Goal: Information Seeking & Learning: Learn about a topic

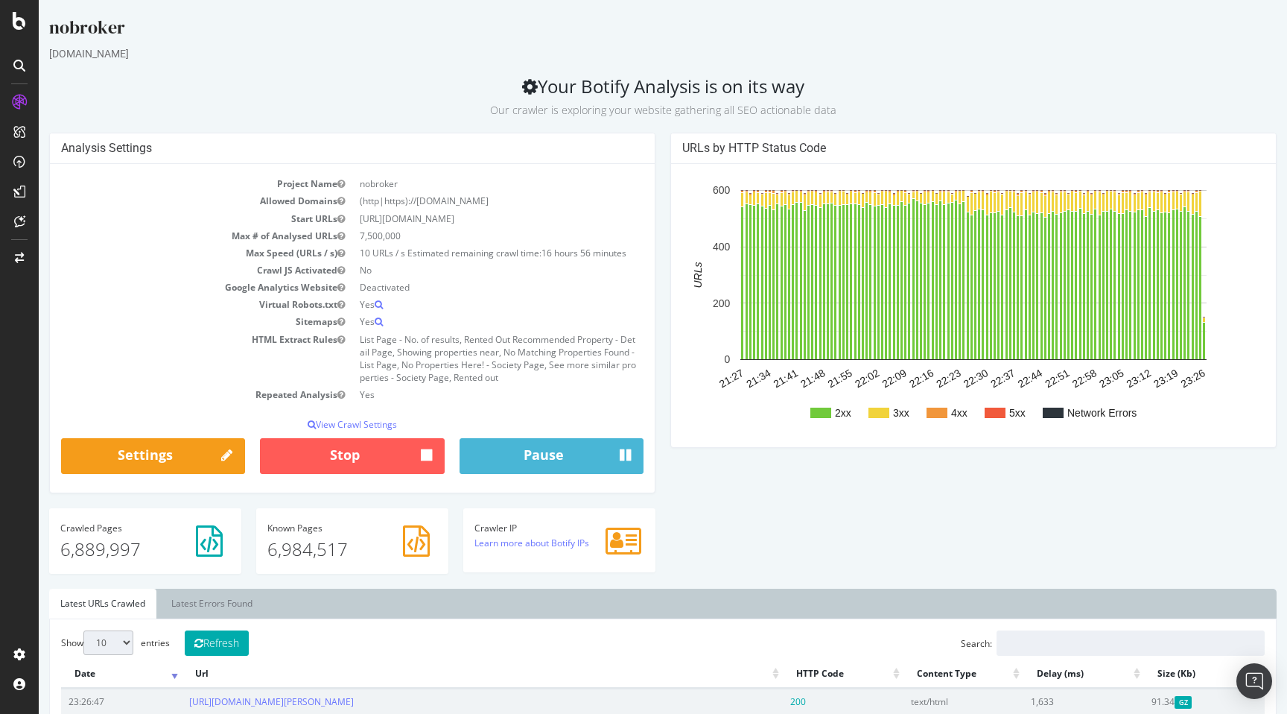
click at [716, 482] on div "Analysis Settings Project Name nobroker Allowed Domains (http|https)://www.nobr…" at bounding box center [663, 360] width 1242 height 455
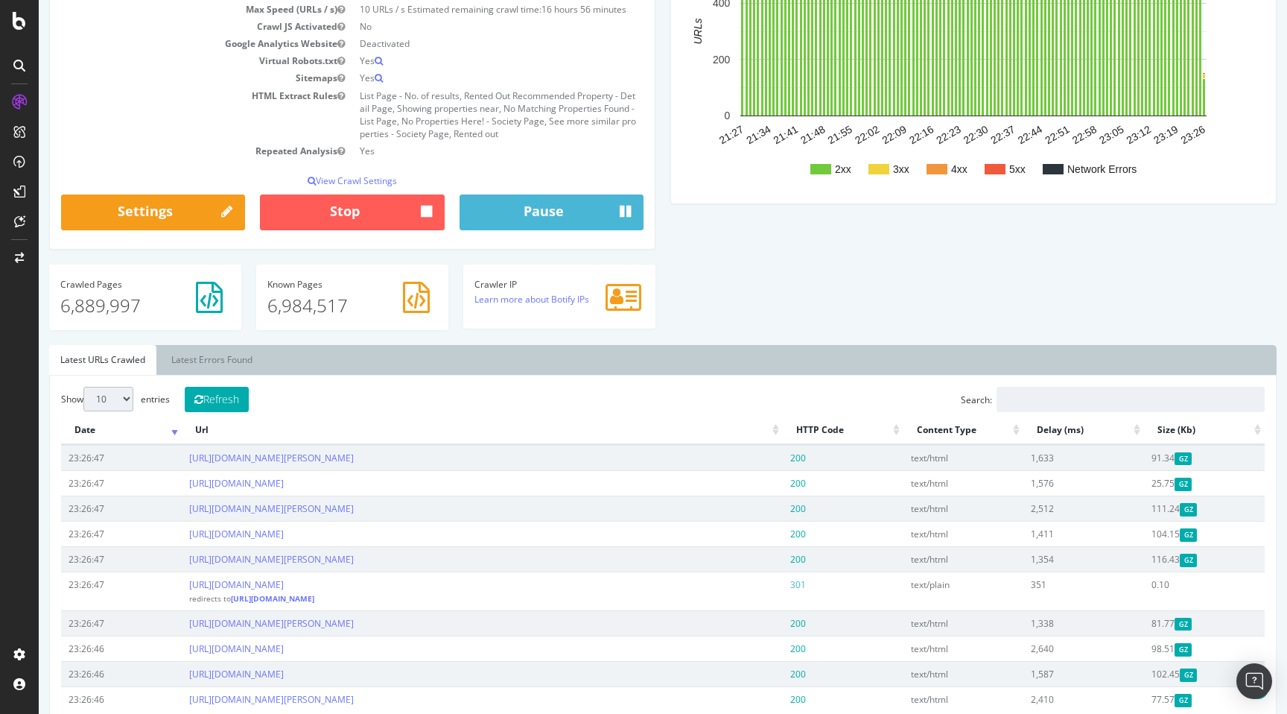
scroll to position [245, 0]
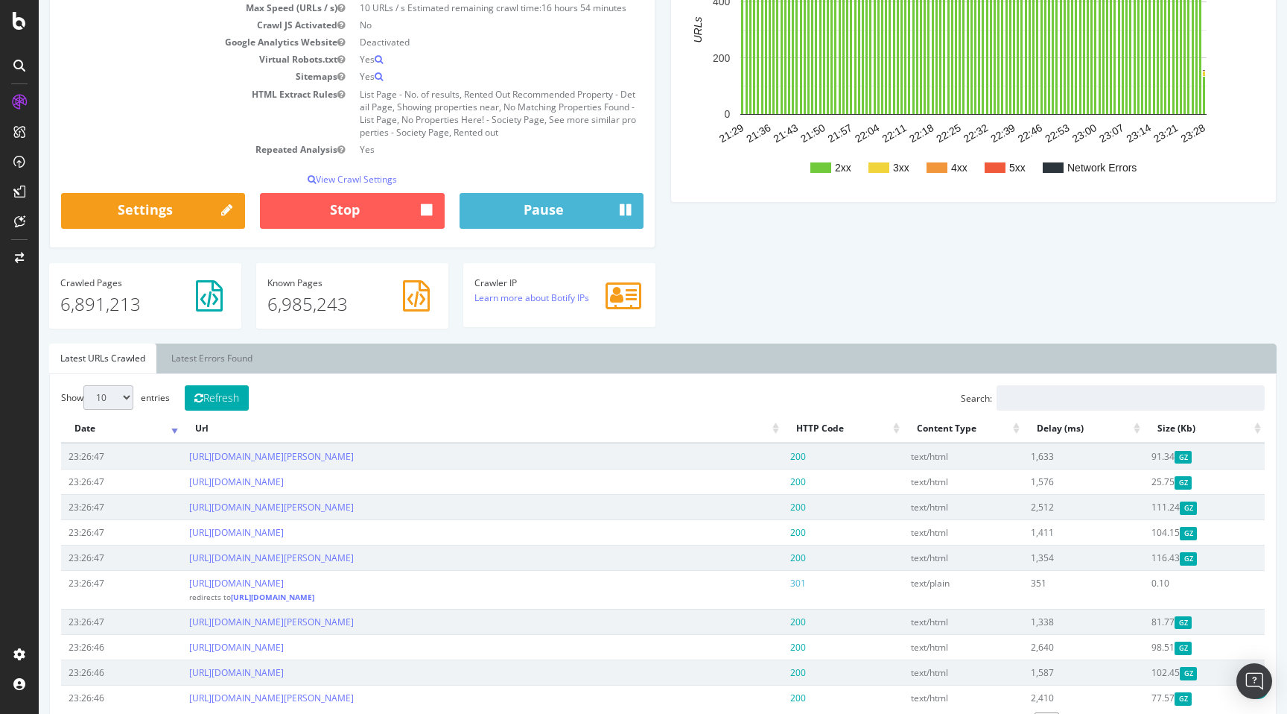
click at [740, 275] on div "Analysis Settings Project Name nobroker Allowed Domains (http|https)://www.nobr…" at bounding box center [663, 115] width 1242 height 455
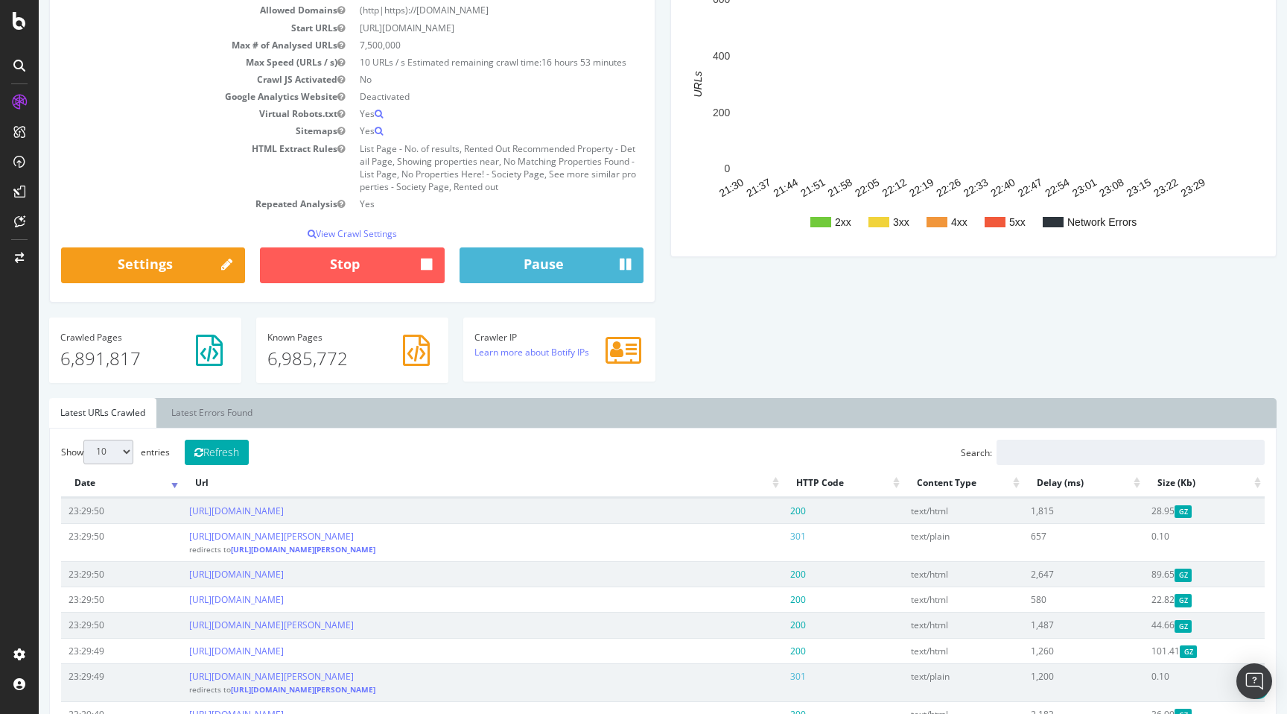
scroll to position [191, 0]
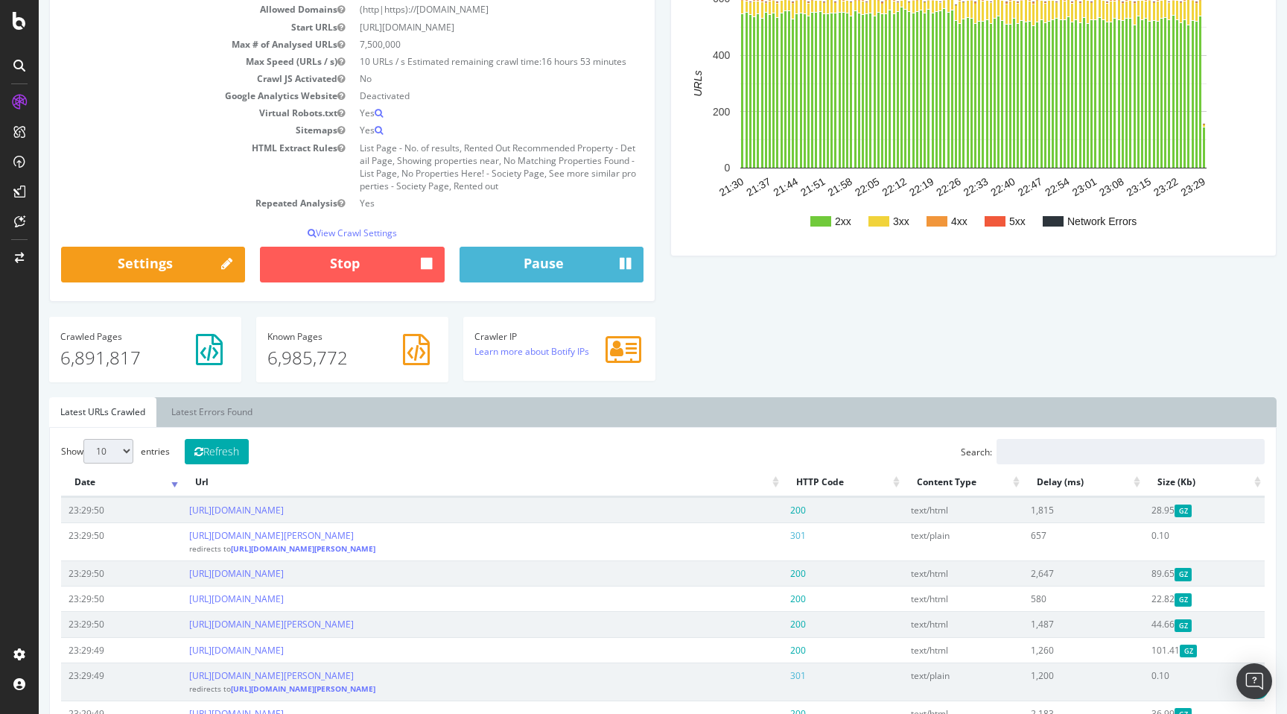
click at [690, 375] on div "Analysis Settings Project Name nobroker Allowed Domains (http|https)://[DOMAIN_…" at bounding box center [663, 168] width 1242 height 455
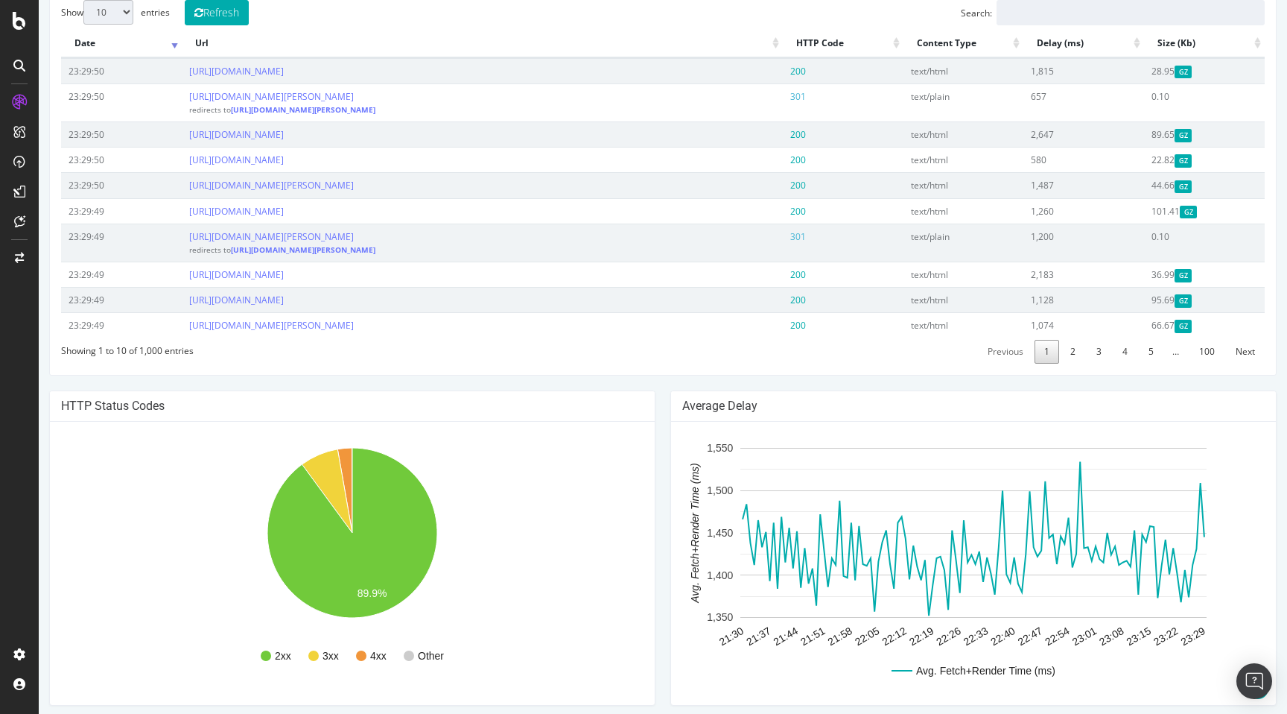
scroll to position [632, 0]
click at [669, 381] on div "nobroker [DOMAIN_NAME] Your Botify Analysis is on its way Our crawler is explor…" at bounding box center [663, 215] width 1248 height 1665
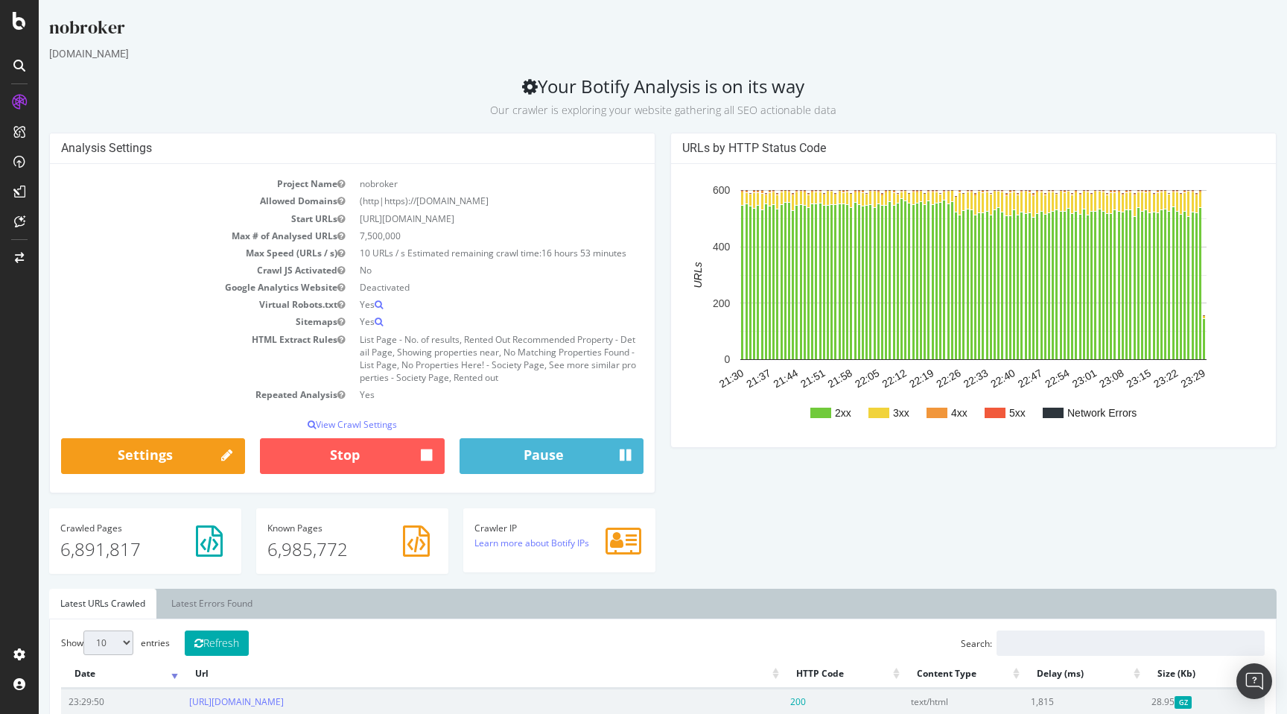
click at [742, 54] on div "[DOMAIN_NAME]" at bounding box center [662, 53] width 1227 height 15
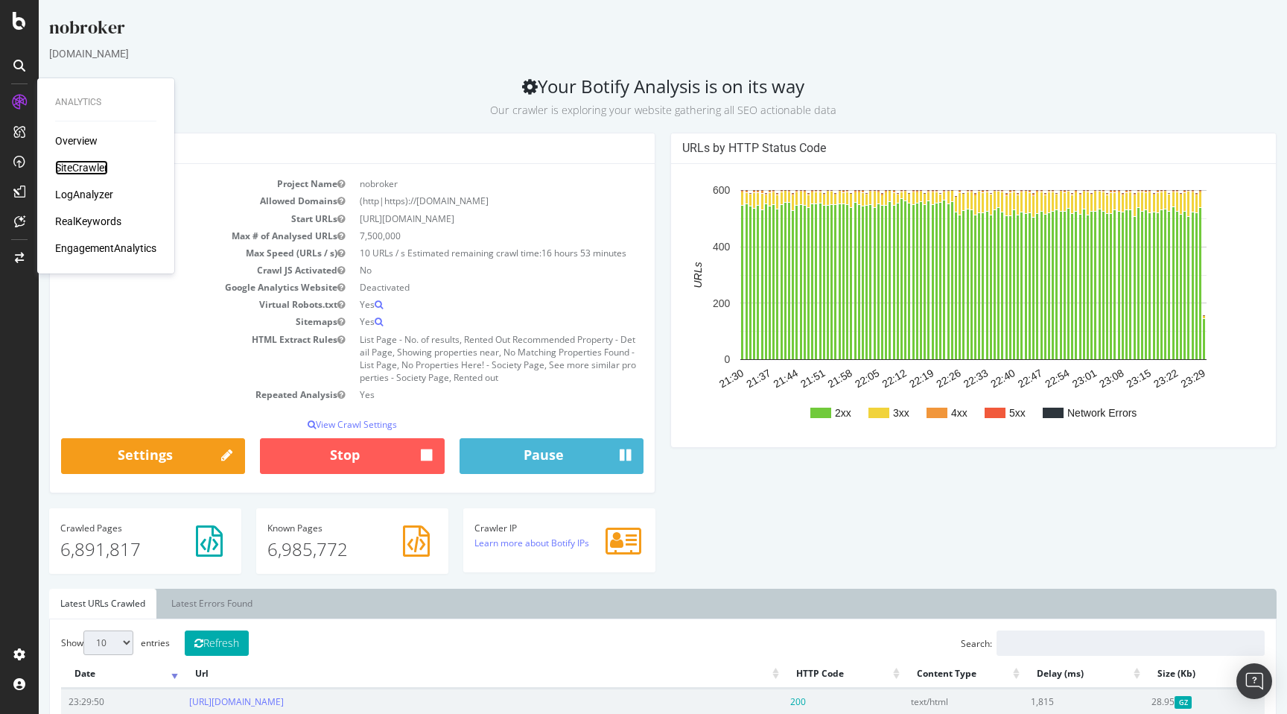
click at [83, 162] on div "SiteCrawler" at bounding box center [81, 167] width 53 height 15
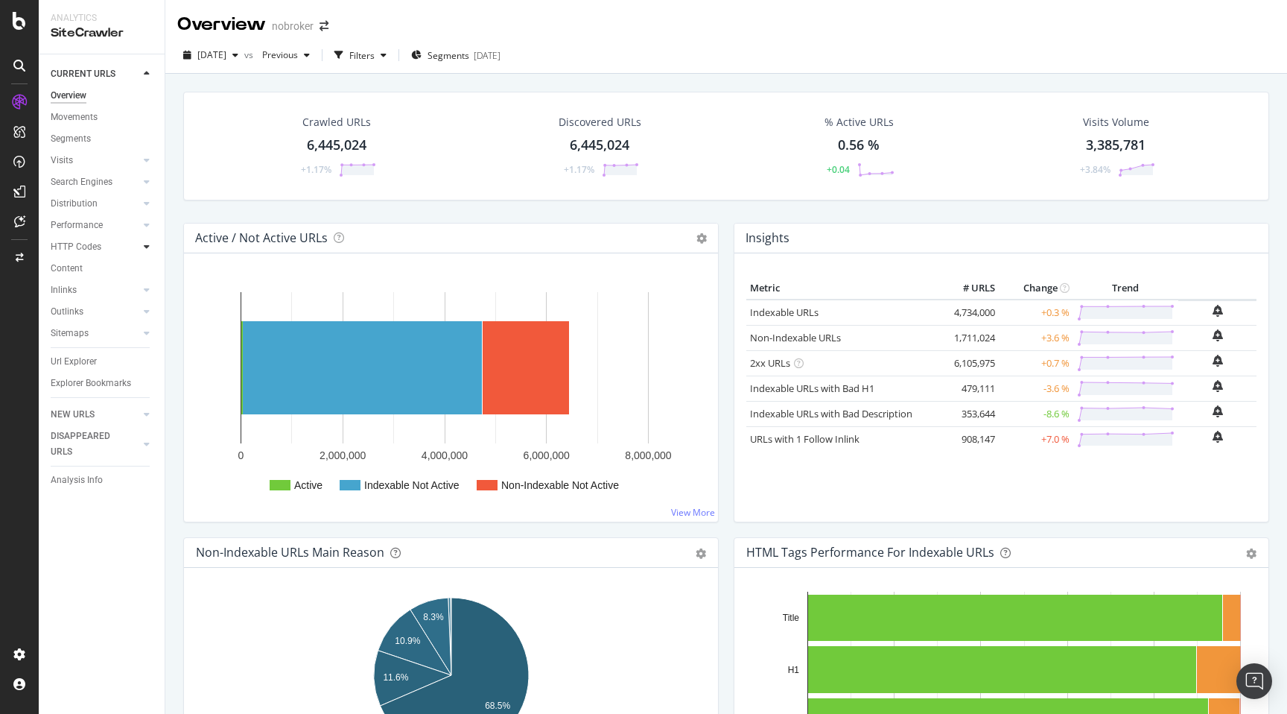
click at [146, 249] on icon at bounding box center [147, 246] width 6 height 9
click at [86, 270] on div "Top Charts" at bounding box center [79, 269] width 44 height 16
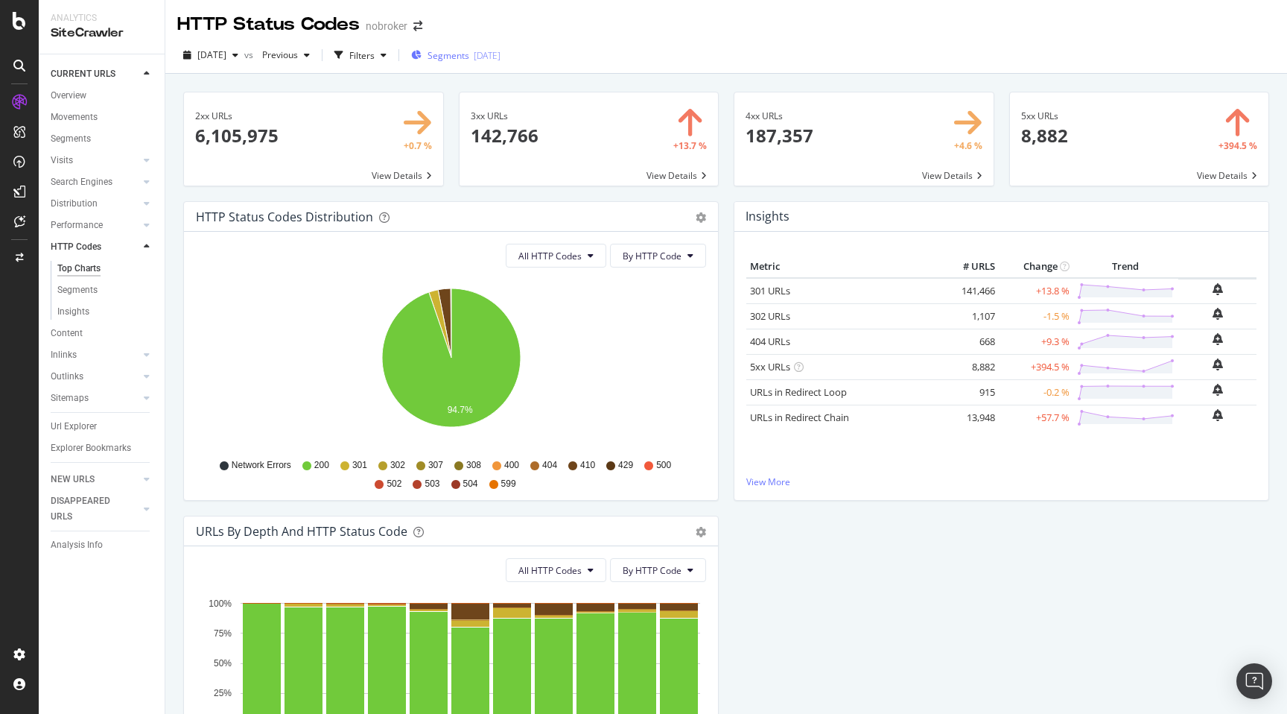
click at [469, 51] on span "Segments" at bounding box center [449, 55] width 42 height 13
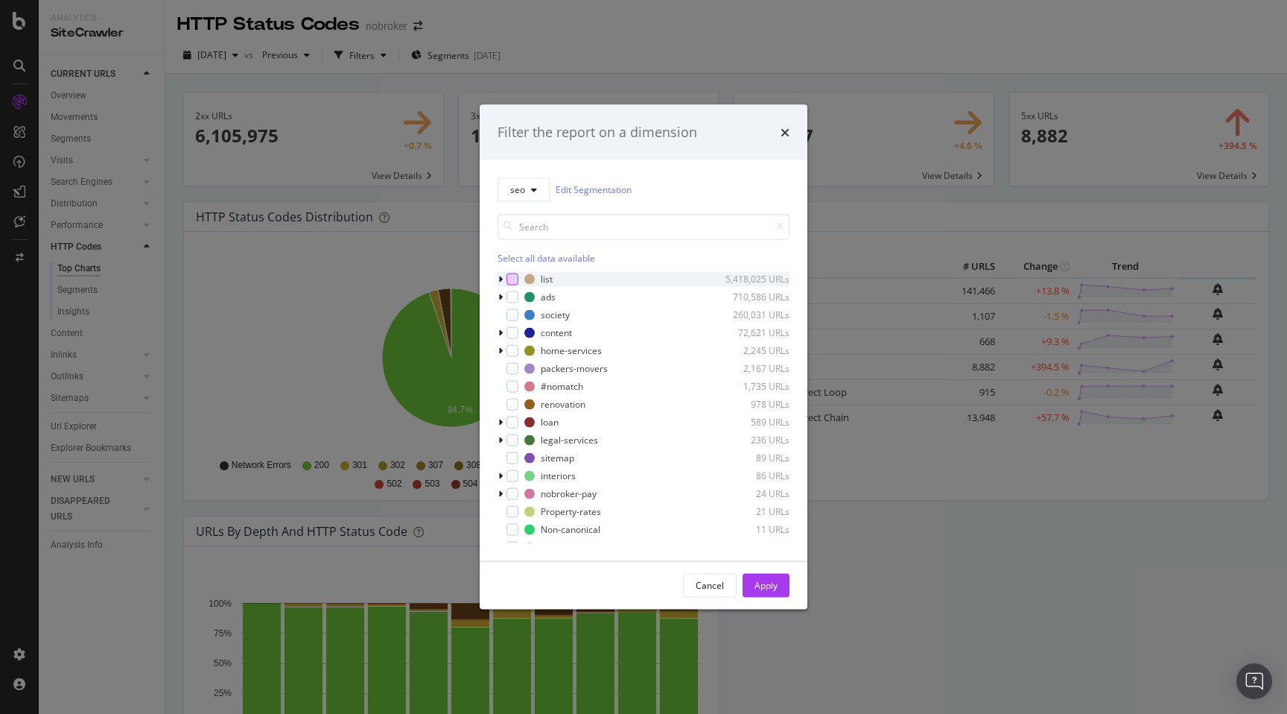
click at [517, 274] on div "modal" at bounding box center [512, 279] width 12 height 12
click at [771, 582] on div "Apply" at bounding box center [766, 585] width 23 height 13
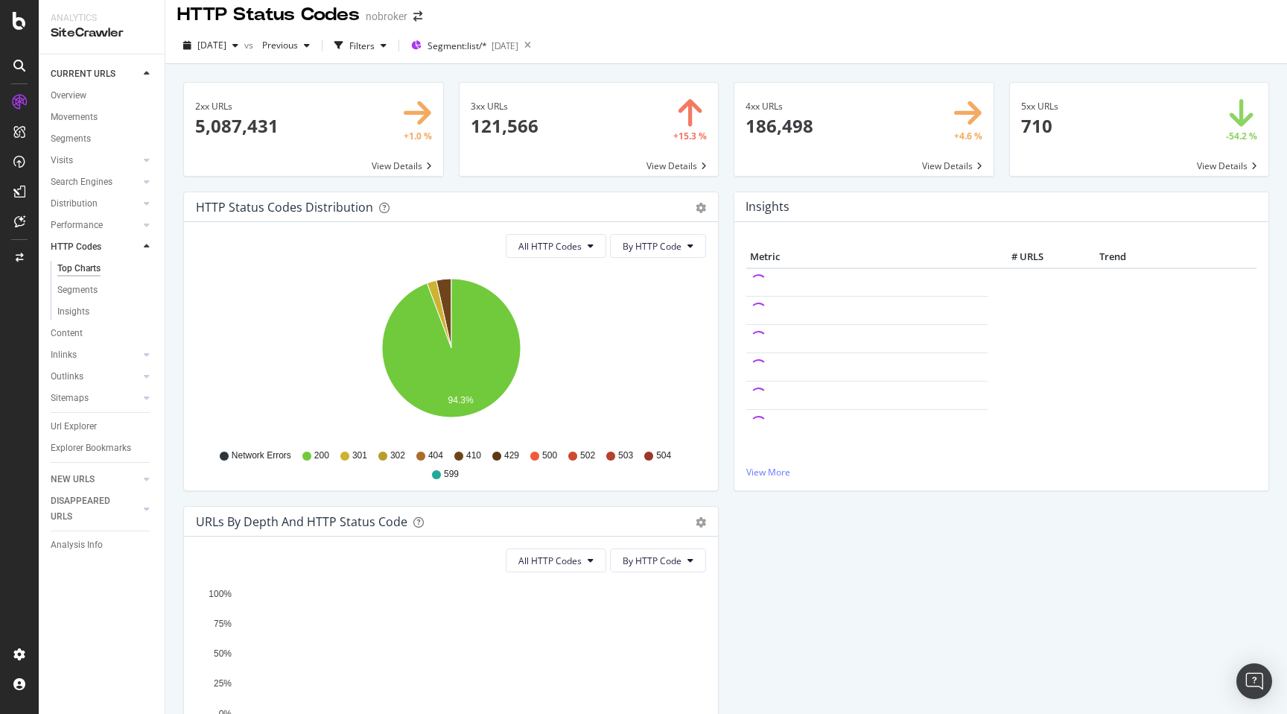
scroll to position [9, 0]
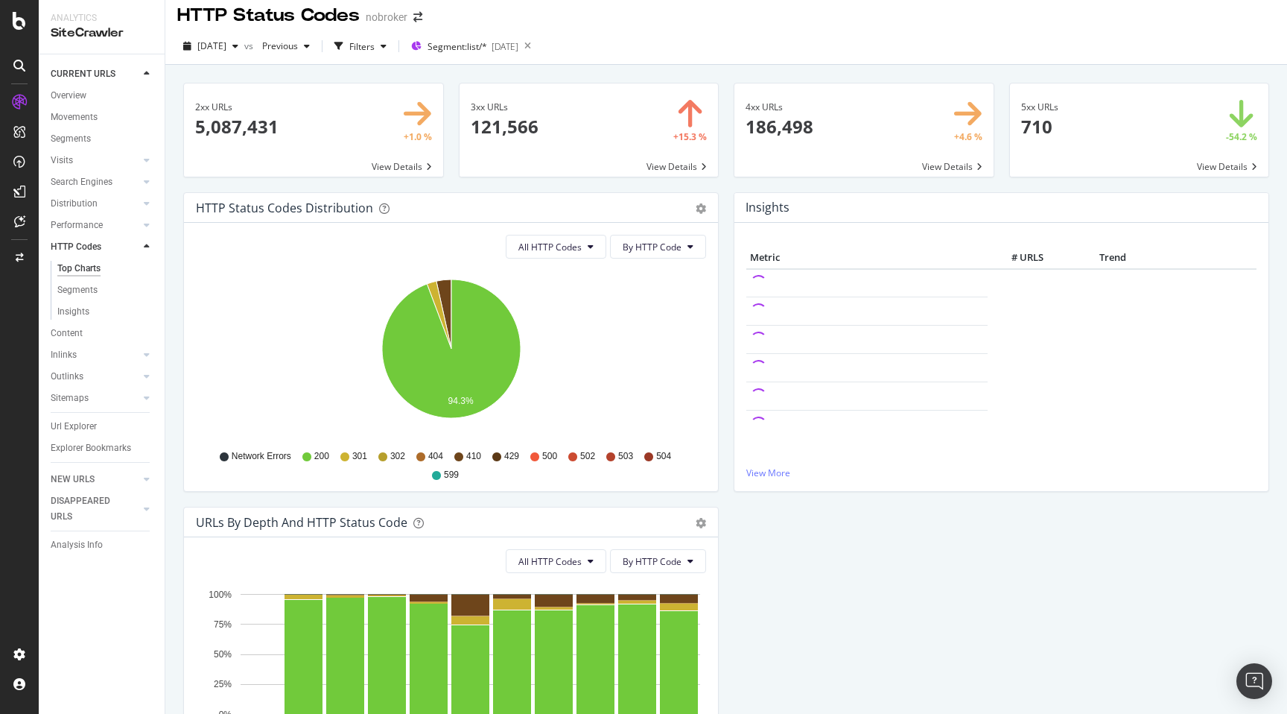
click at [941, 165] on span at bounding box center [863, 129] width 259 height 93
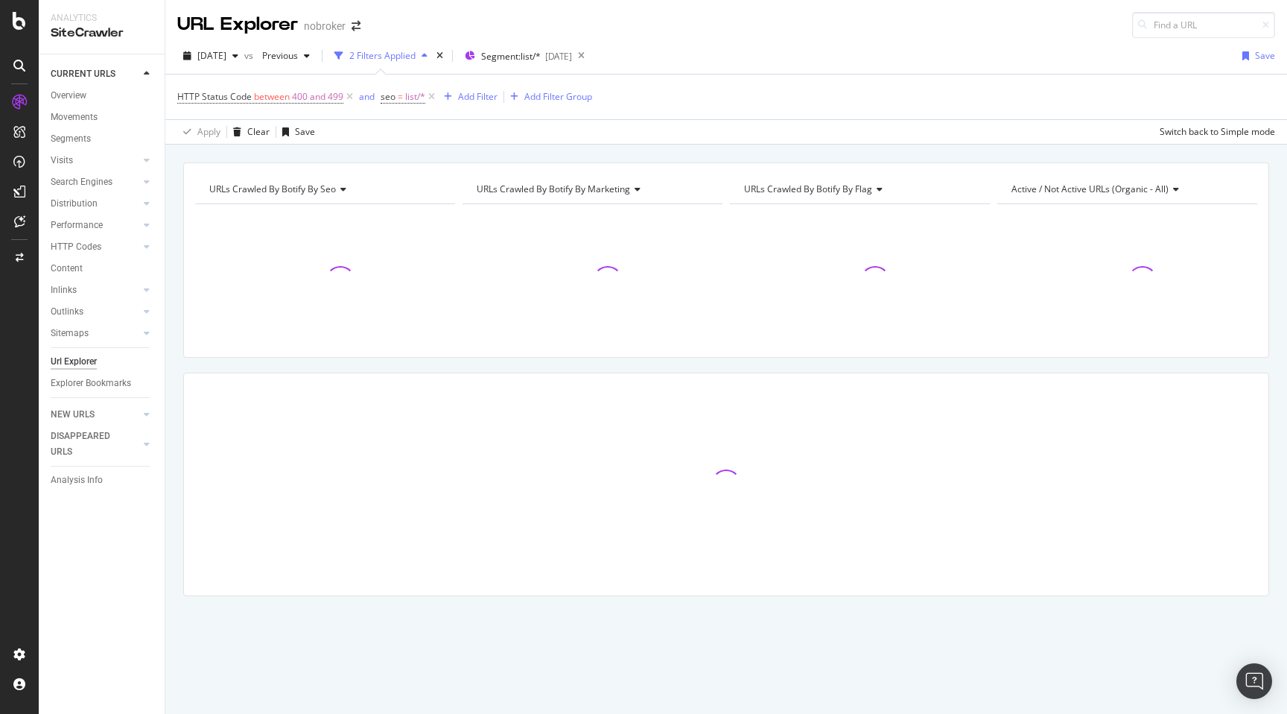
click at [175, 314] on div "URLs Crawled By Botify By seo Chart (by Value) Table Expand Export as CSV Expor…" at bounding box center [726, 405] width 1122 height 486
click at [172, 333] on div "URLs Crawled By Botify By seo Chart (by Value) Table Expand Export as CSV Expor…" at bounding box center [726, 405] width 1122 height 486
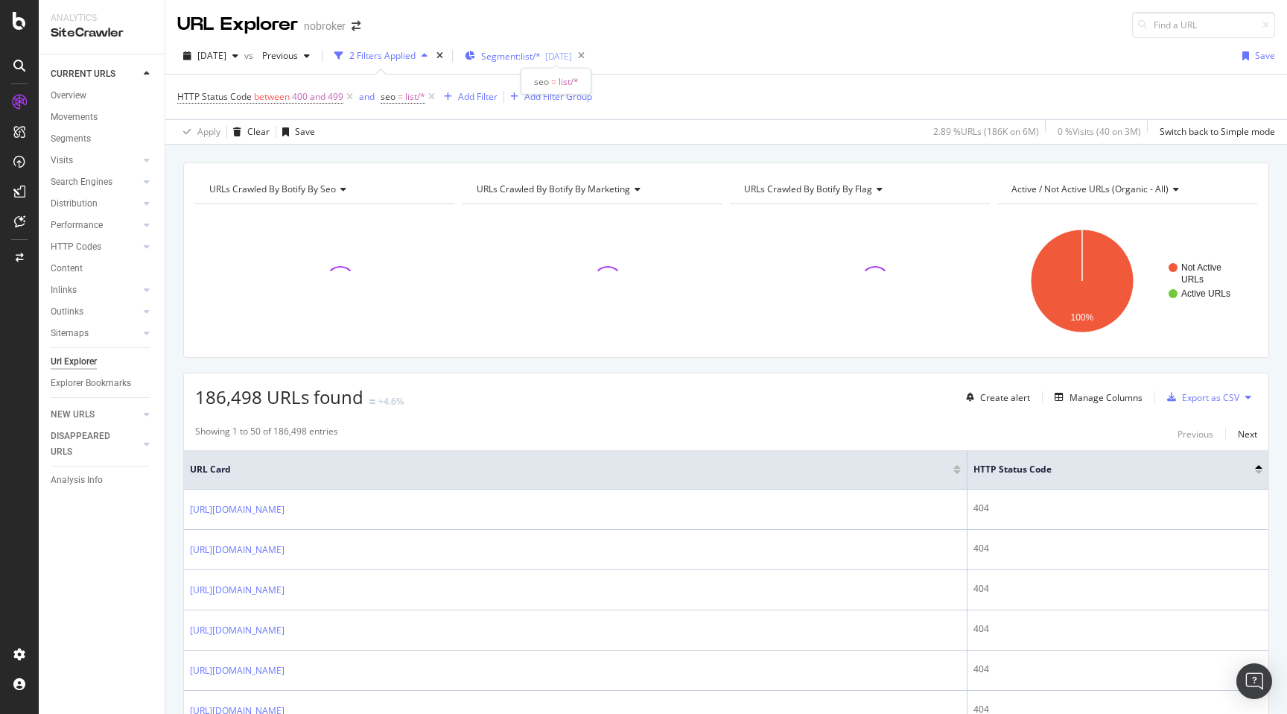
click at [539, 57] on span "Segment: list/*" at bounding box center [511, 56] width 60 height 13
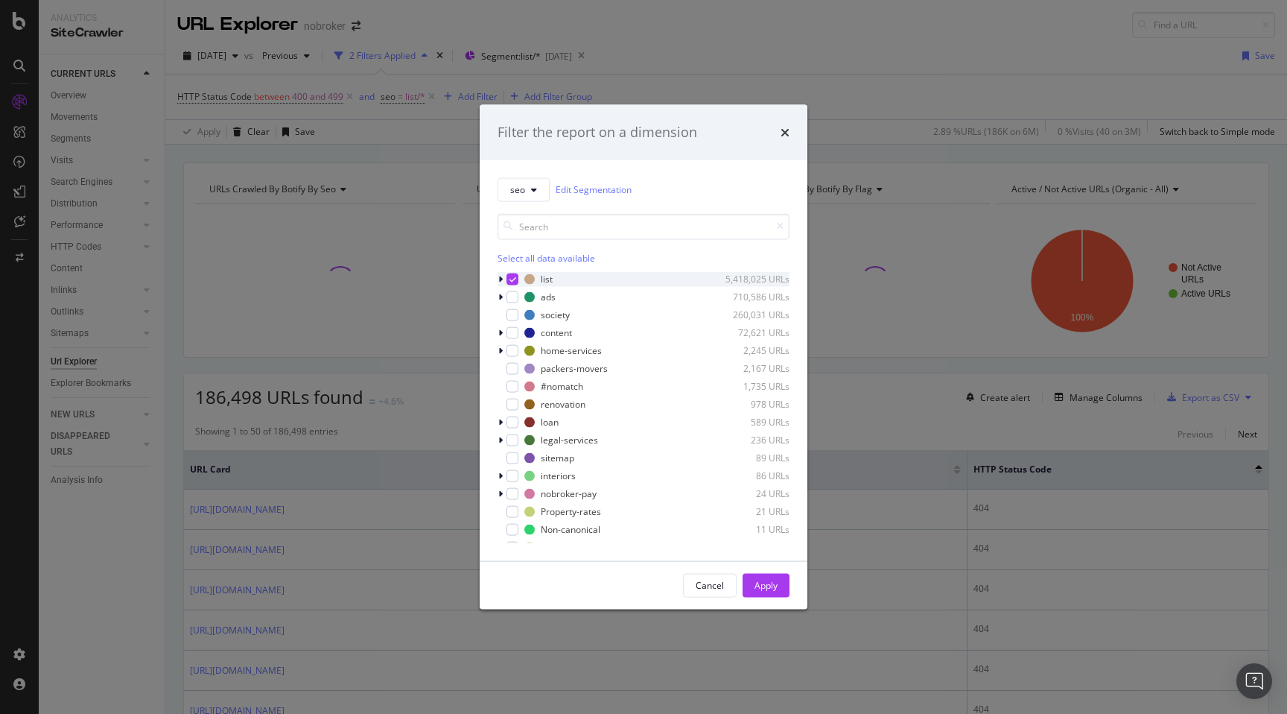
click at [502, 280] on icon "modal" at bounding box center [500, 278] width 4 height 9
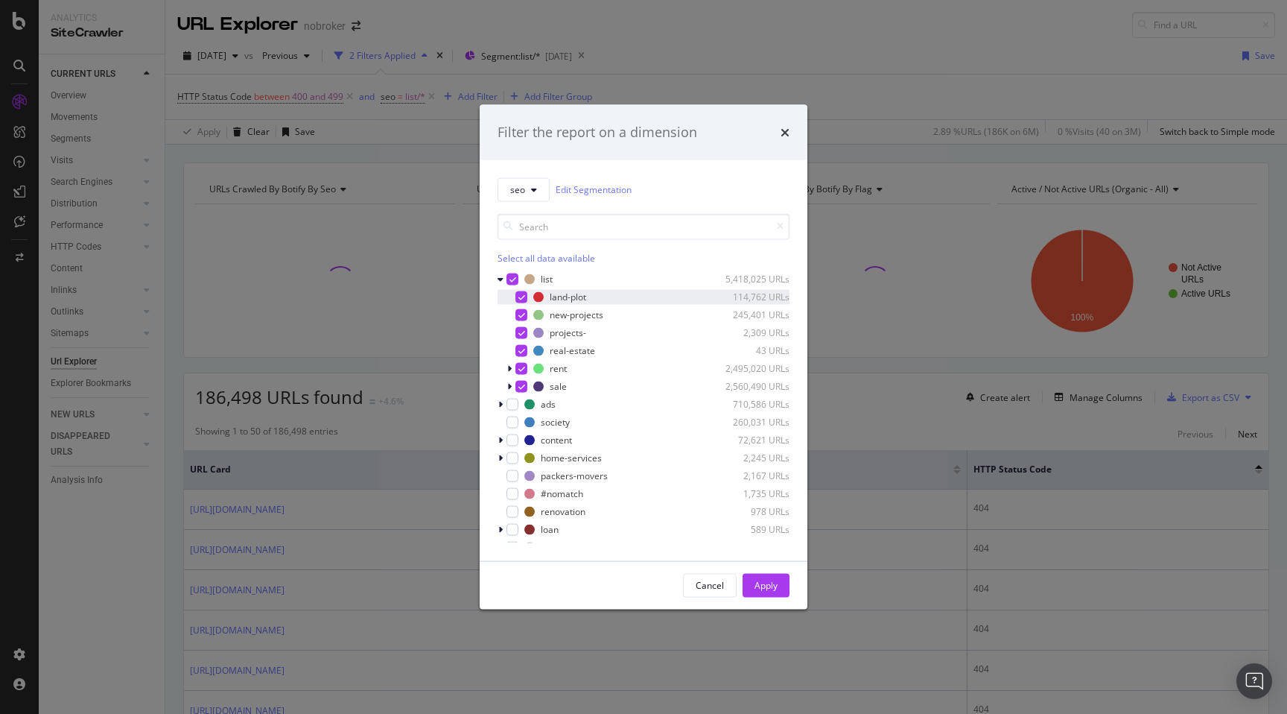
click at [518, 299] on icon "modal" at bounding box center [521, 296] width 7 height 7
click at [522, 321] on div "new-projects 245,401 URLs" at bounding box center [644, 314] width 292 height 15
click at [523, 340] on div "projects- 2,309 URLs" at bounding box center [644, 332] width 292 height 15
click at [523, 352] on icon "modal" at bounding box center [521, 349] width 7 height 7
click at [523, 387] on icon "modal" at bounding box center [521, 385] width 7 height 7
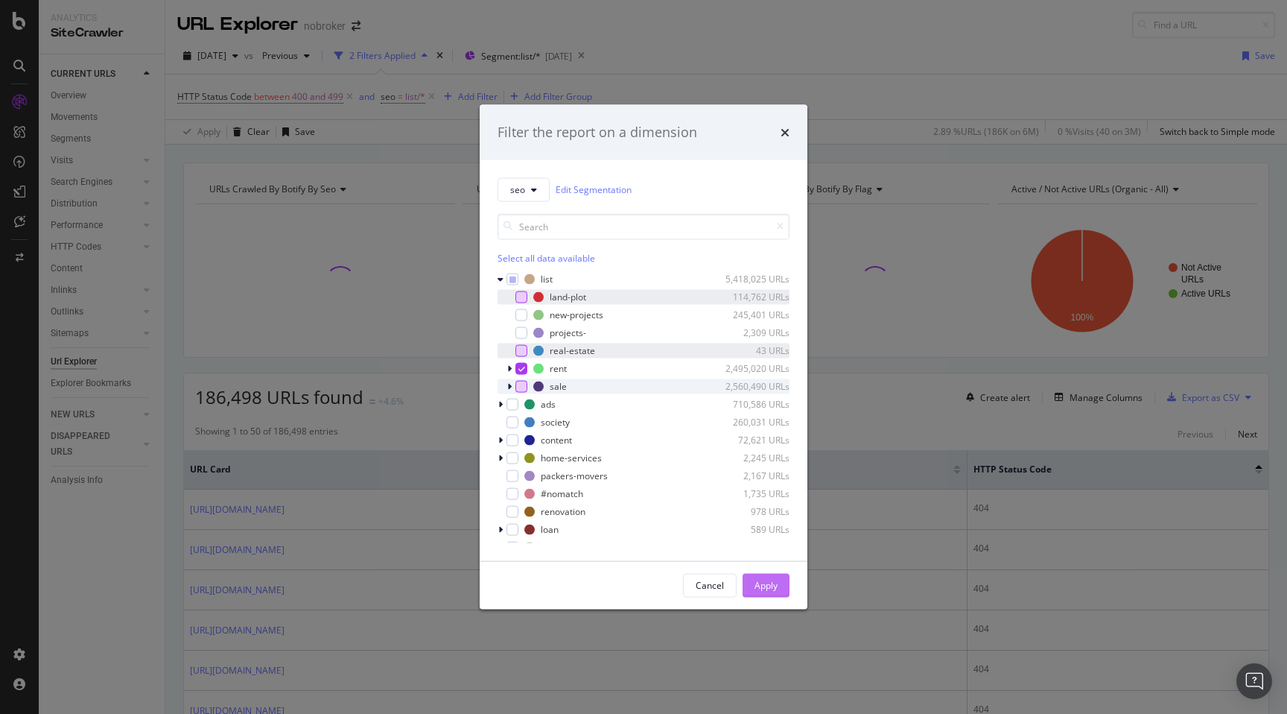
click at [775, 574] on div "Apply" at bounding box center [766, 585] width 23 height 22
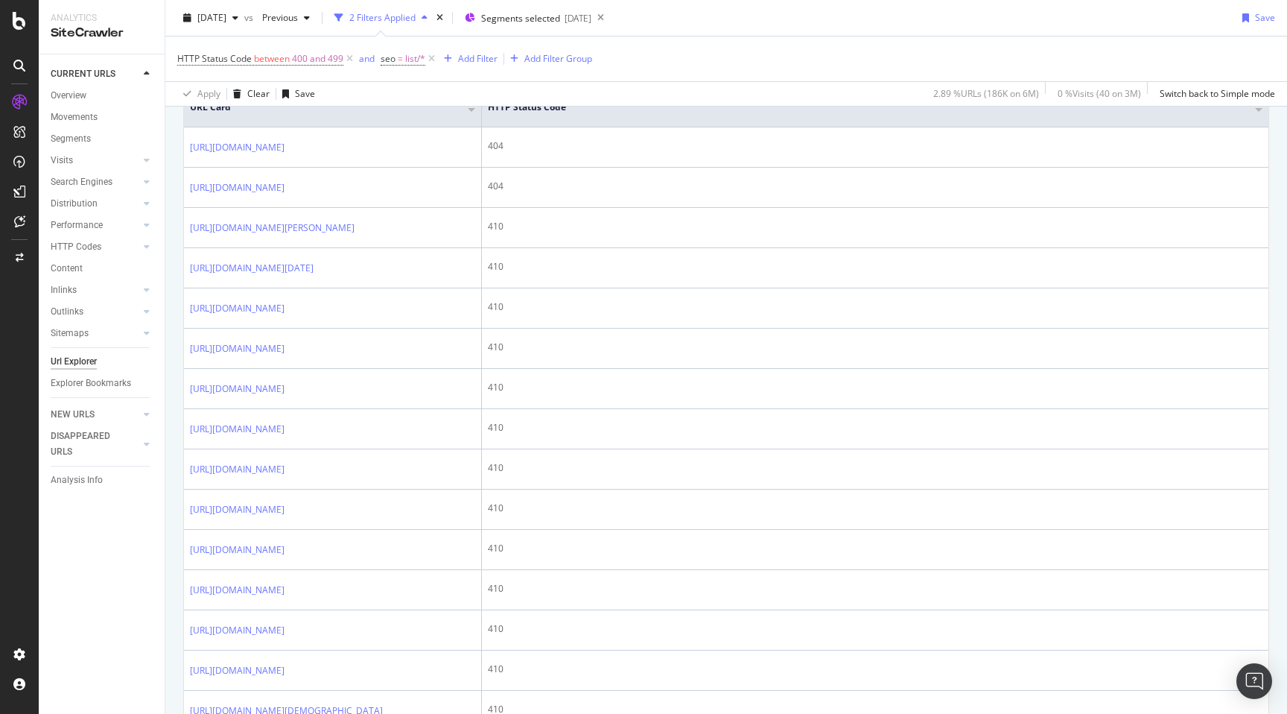
scroll to position [431, 0]
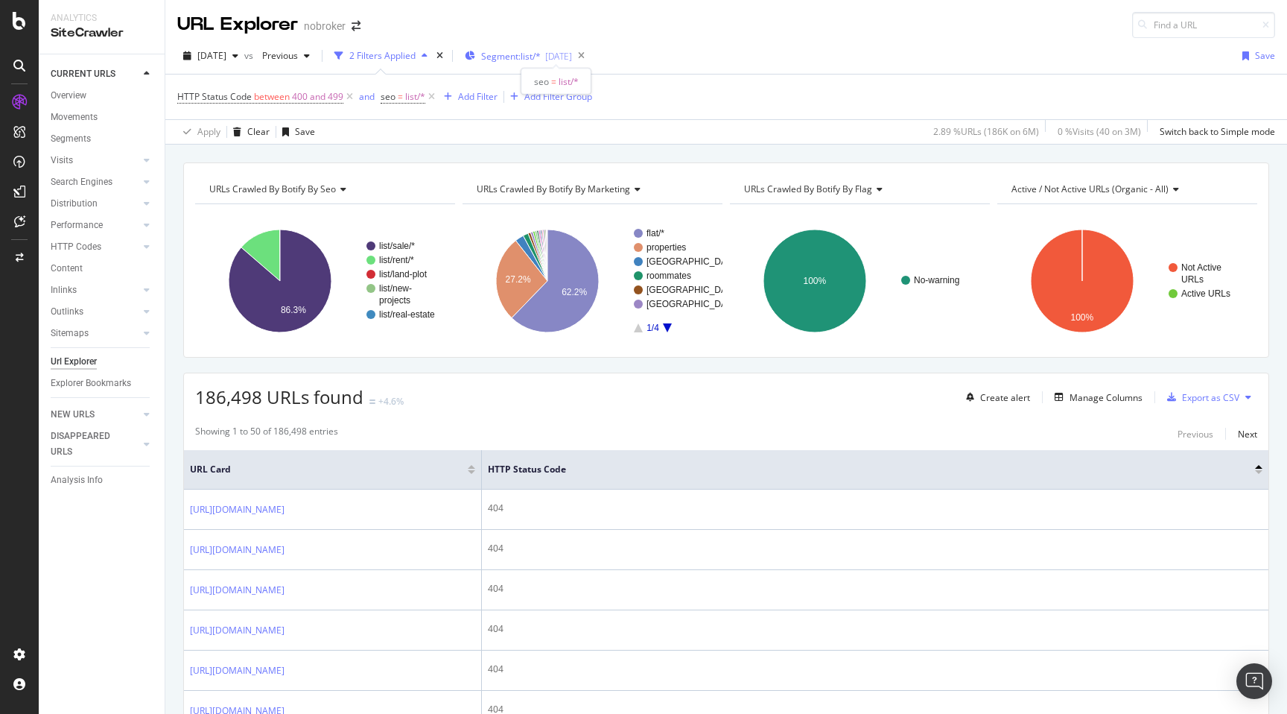
click at [534, 52] on span "Segment: list/*" at bounding box center [511, 56] width 60 height 13
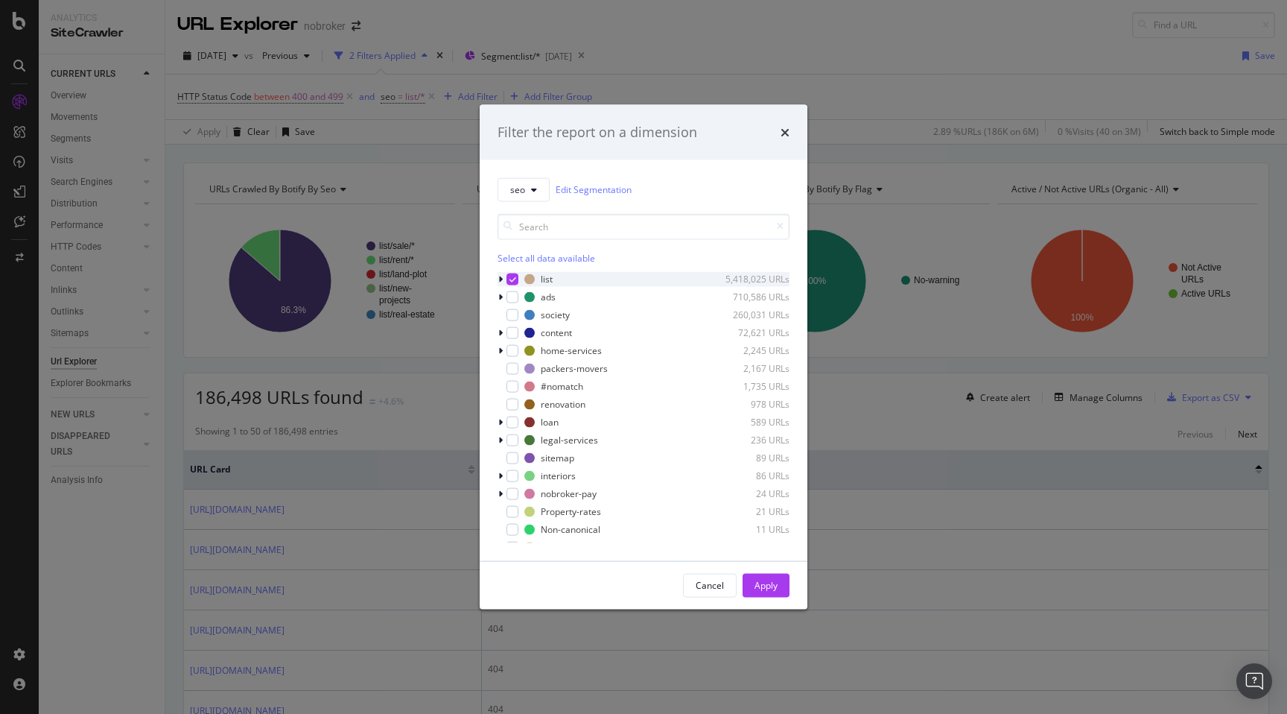
click at [500, 275] on icon "modal" at bounding box center [500, 278] width 4 height 9
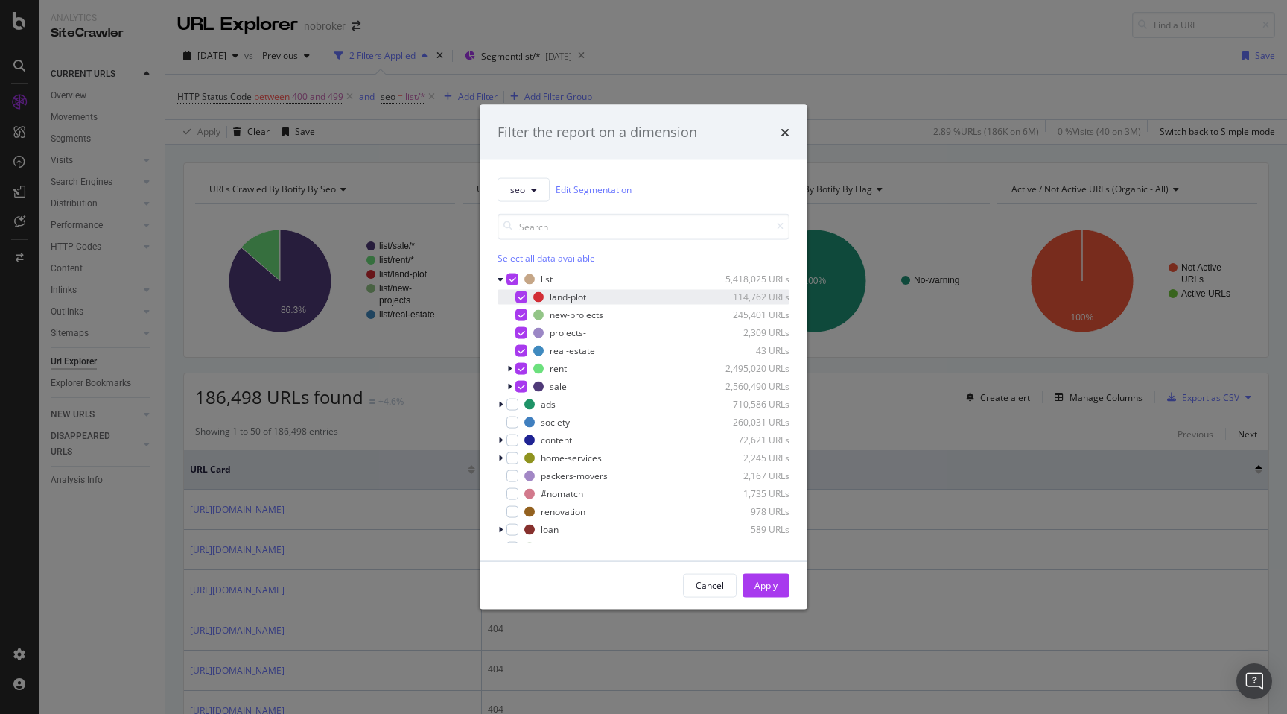
click at [524, 299] on icon "modal" at bounding box center [521, 296] width 7 height 7
click at [524, 315] on icon "modal" at bounding box center [521, 314] width 7 height 7
click at [522, 329] on icon "modal" at bounding box center [521, 331] width 7 height 7
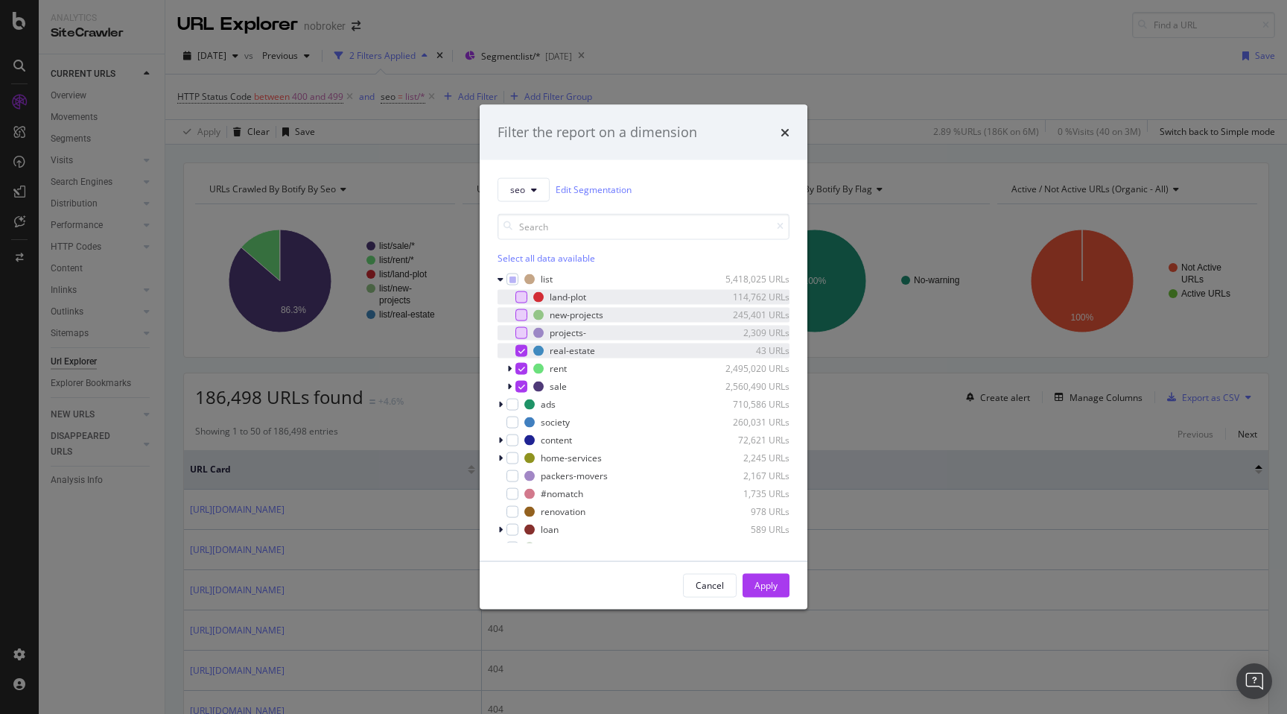
click at [522, 344] on div "modal" at bounding box center [521, 350] width 12 height 12
click at [522, 384] on icon "modal" at bounding box center [521, 385] width 7 height 7
click at [757, 587] on div "Apply" at bounding box center [766, 585] width 23 height 13
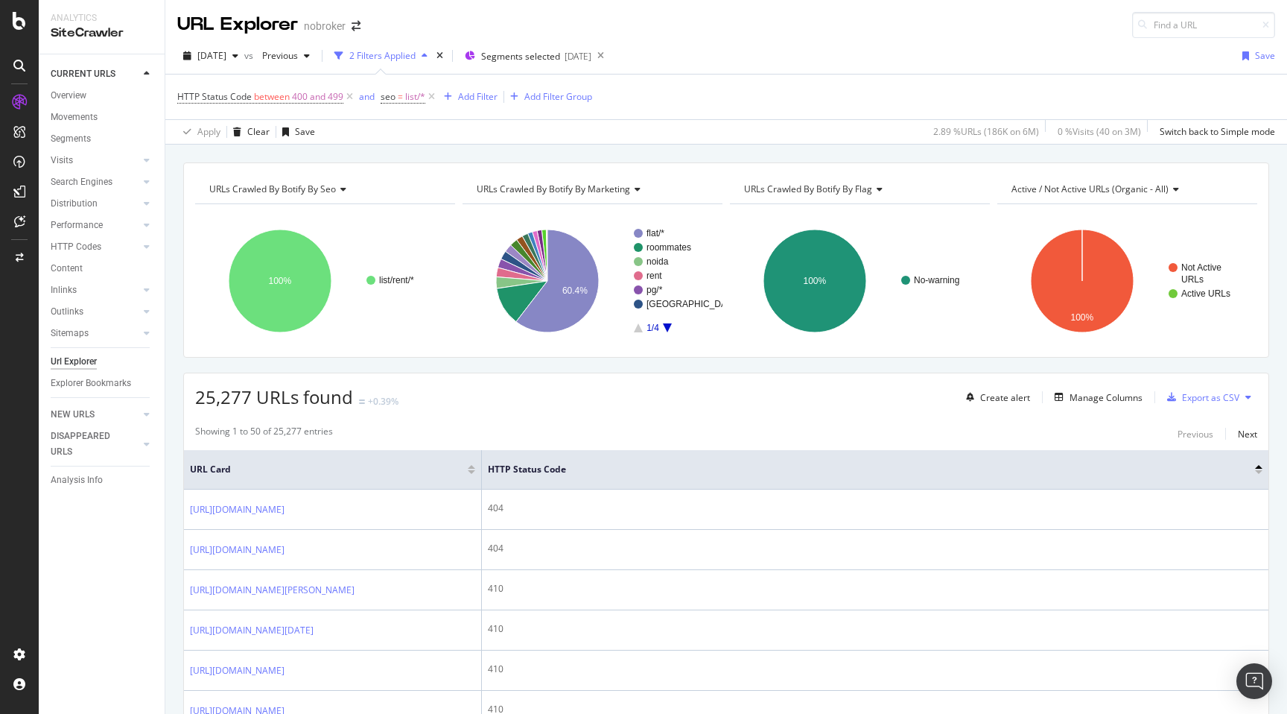
click at [472, 95] on div "Add Filter" at bounding box center [477, 96] width 39 height 13
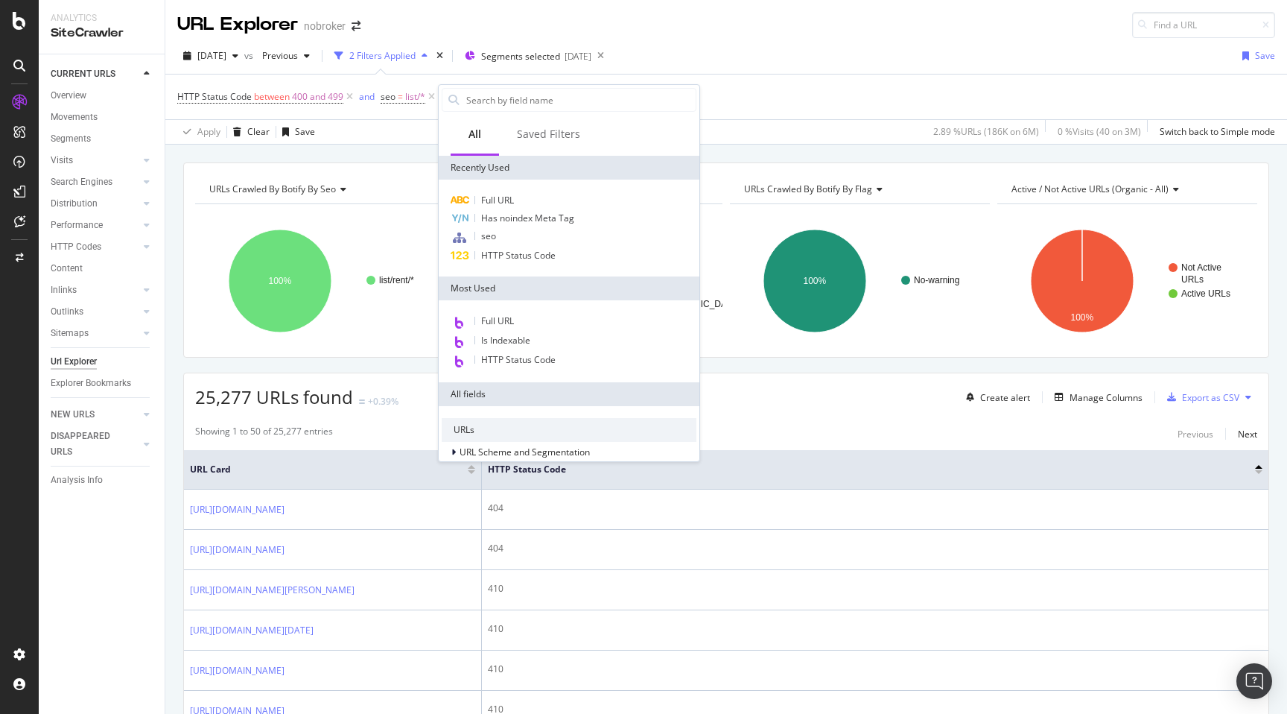
click at [405, 129] on div "Apply Clear Save 2.89 % URLs ( 186K on 6M ) 0 % Visits ( 40 on 3M ) Switch back…" at bounding box center [726, 131] width 1122 height 25
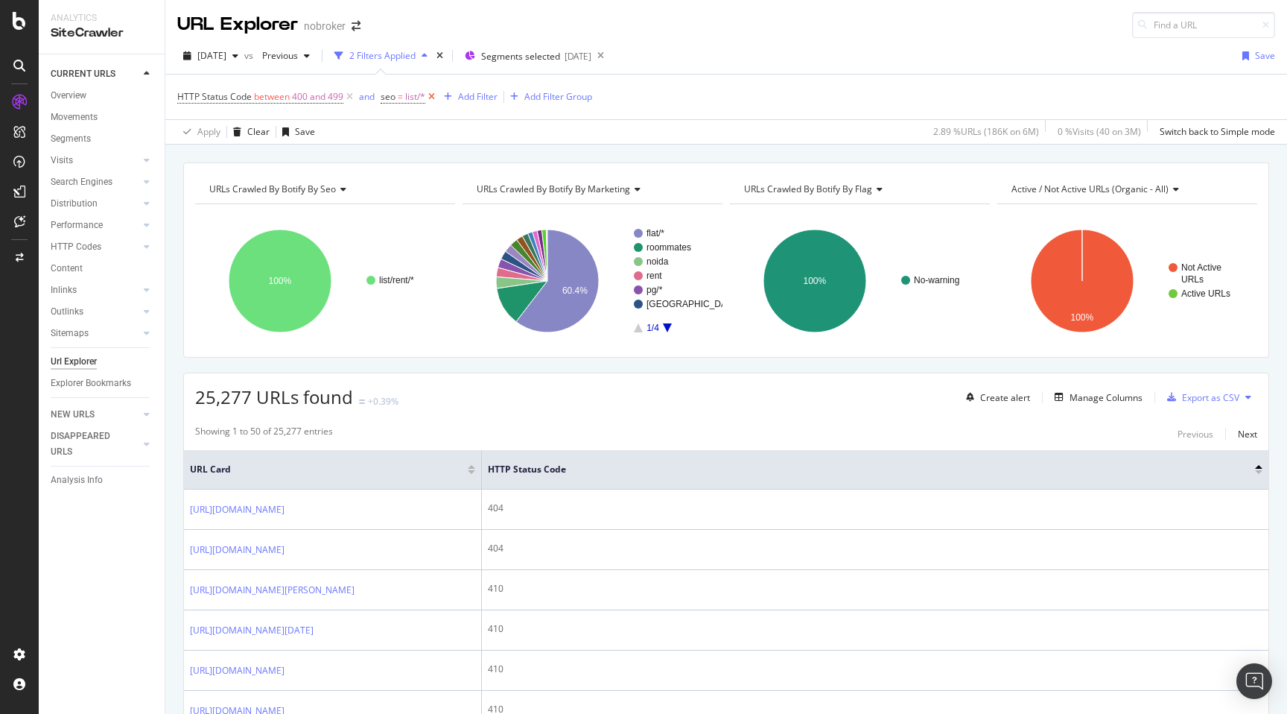
click at [433, 97] on icon at bounding box center [431, 96] width 13 height 15
click at [406, 103] on div "Add Filter" at bounding box center [386, 97] width 60 height 16
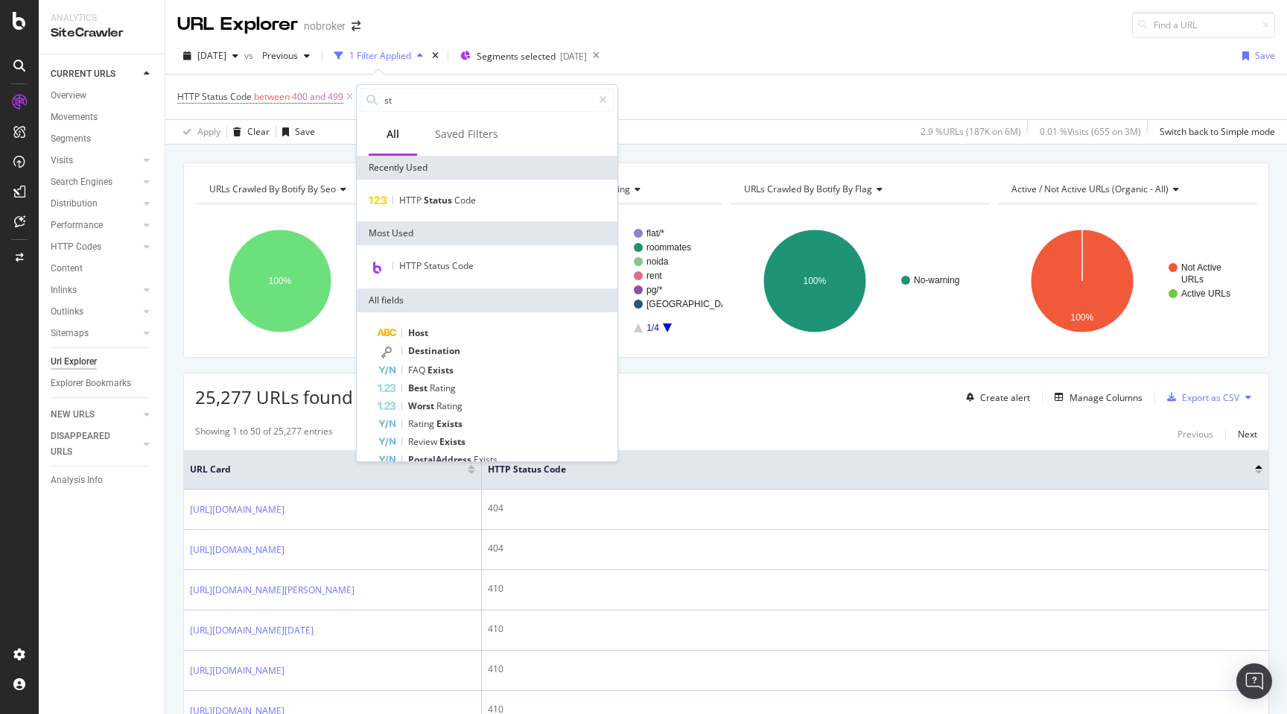
type input "sta"
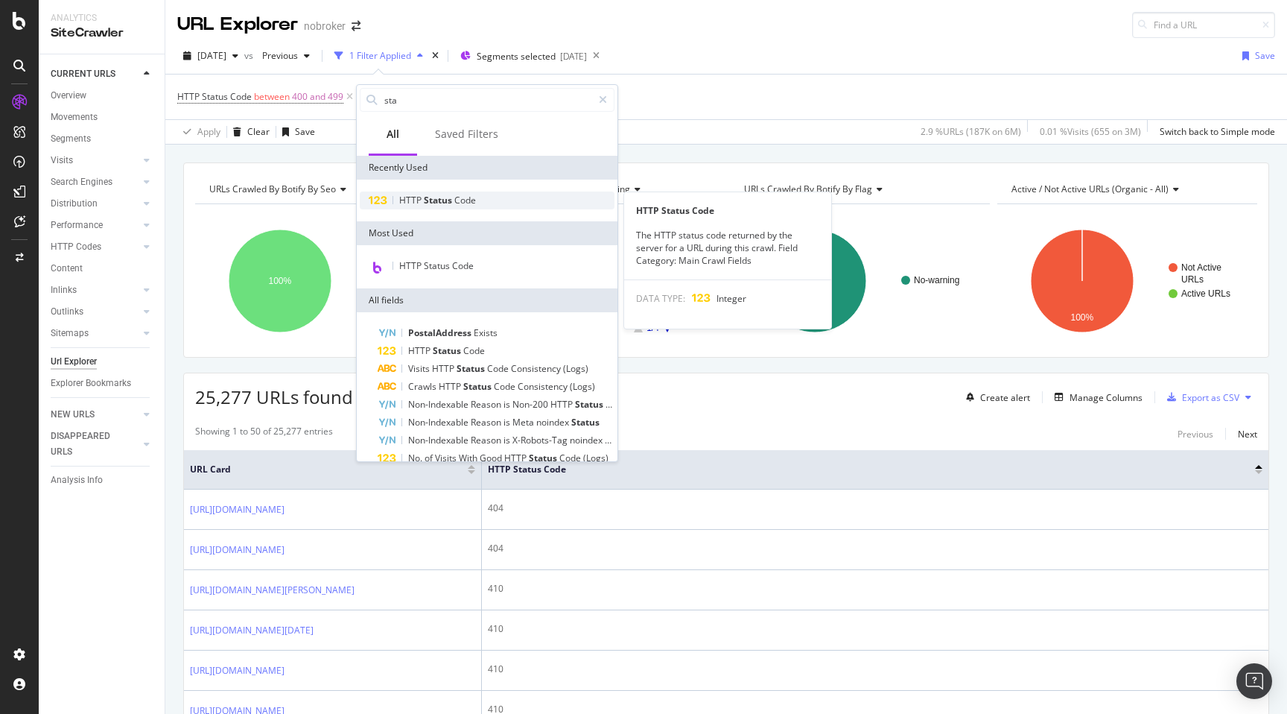
click at [442, 198] on span "Status" at bounding box center [439, 200] width 31 height 13
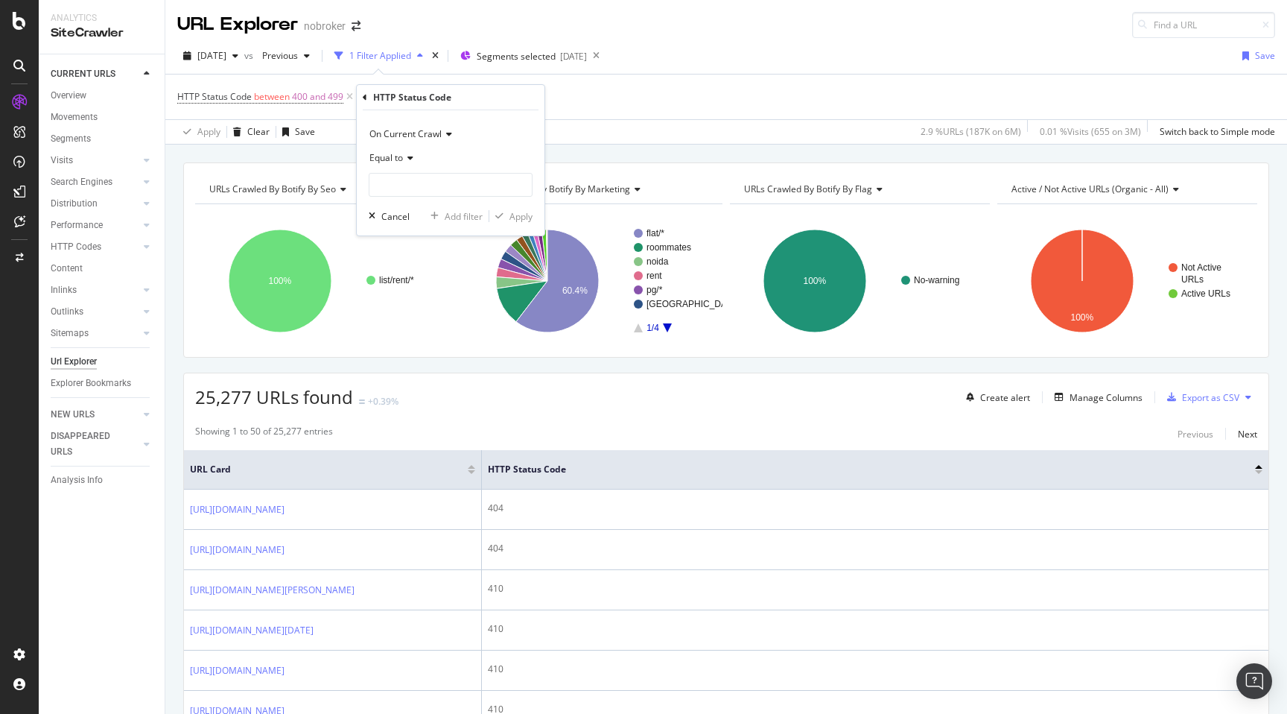
click at [391, 159] on span "Equal to" at bounding box center [386, 157] width 34 height 13
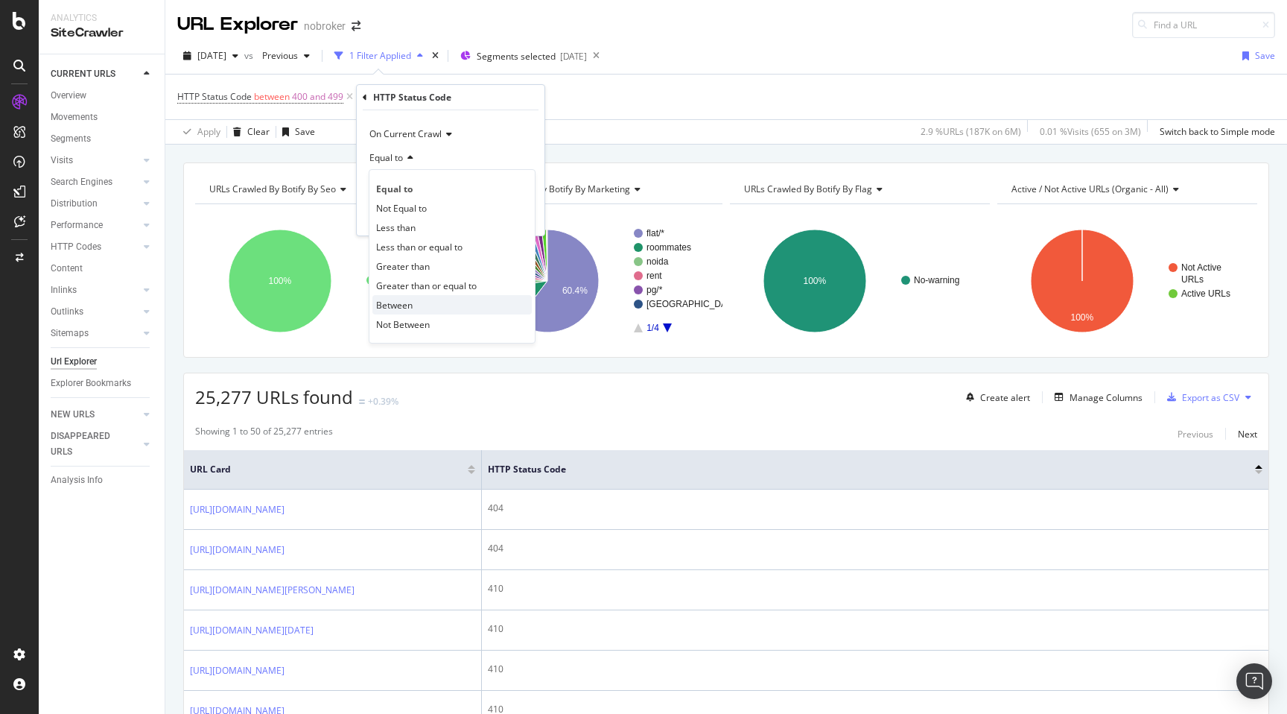
click at [419, 299] on div "Between" at bounding box center [451, 304] width 159 height 19
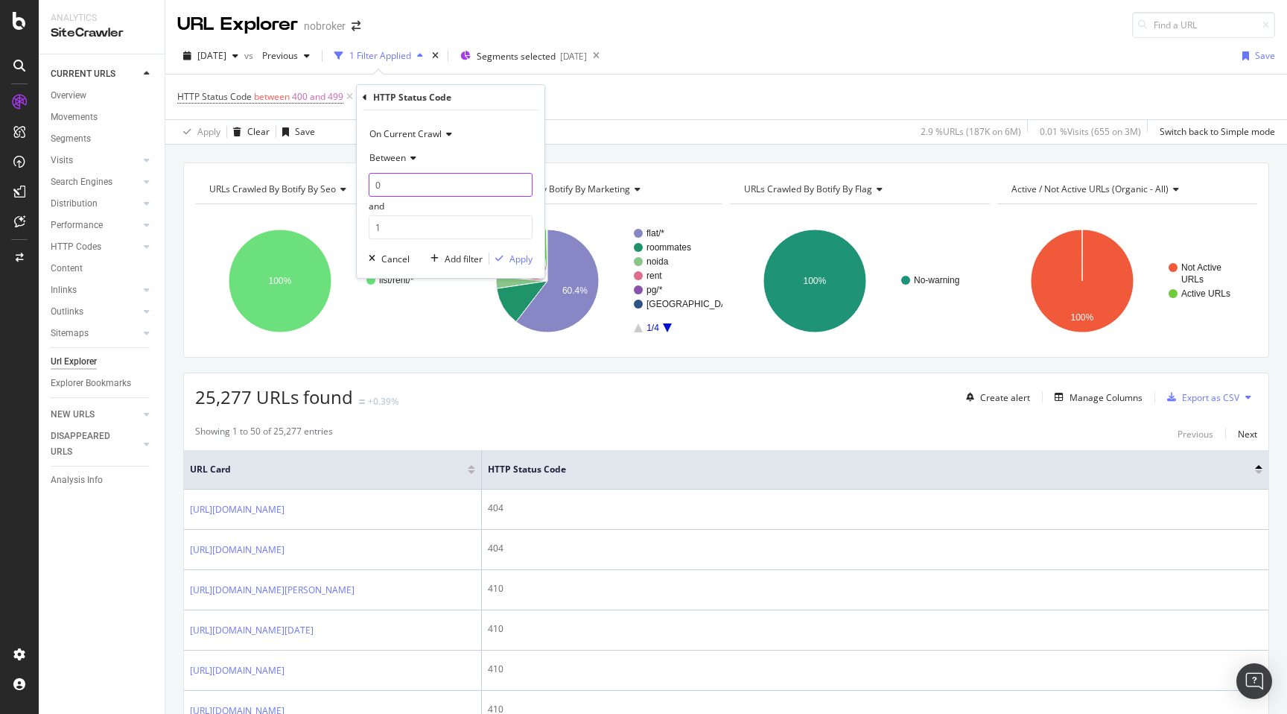
click at [392, 175] on input "0" at bounding box center [451, 185] width 164 height 24
type input "300"
click at [391, 222] on input "1" at bounding box center [451, 227] width 164 height 24
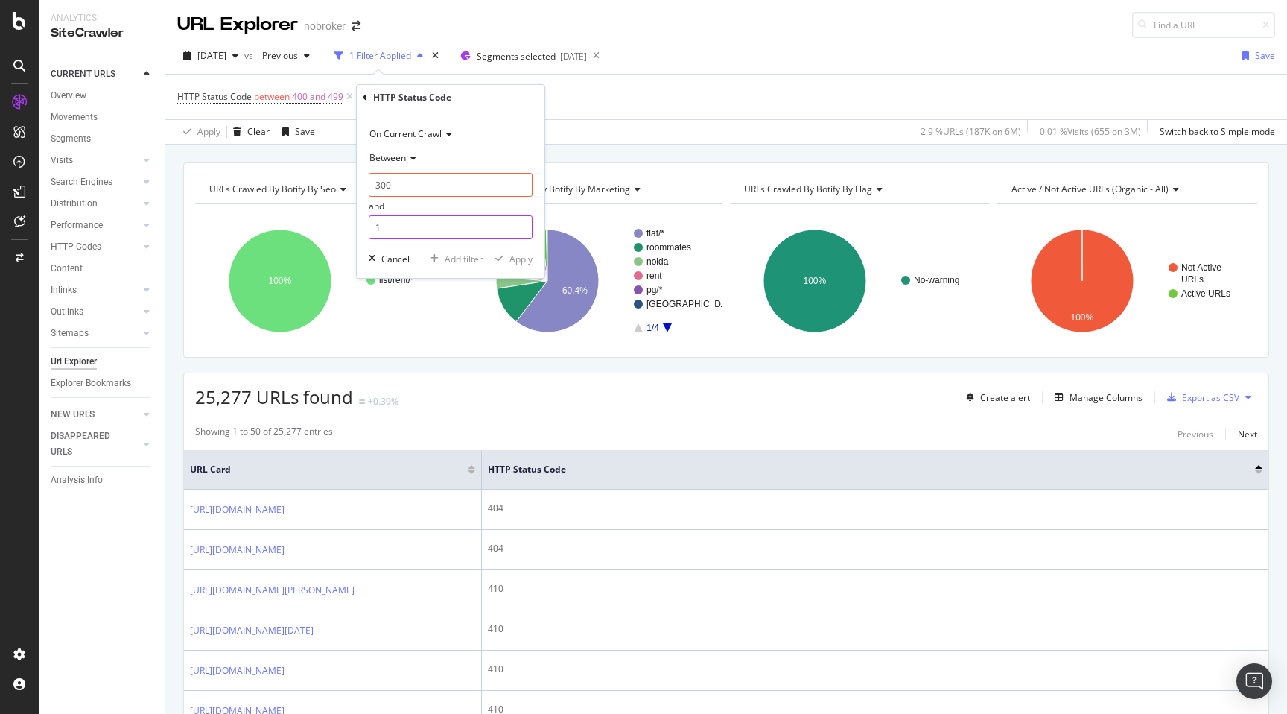
click at [391, 222] on input "1" at bounding box center [451, 227] width 164 height 24
type input "399"
click at [510, 260] on div "Apply" at bounding box center [520, 258] width 23 height 13
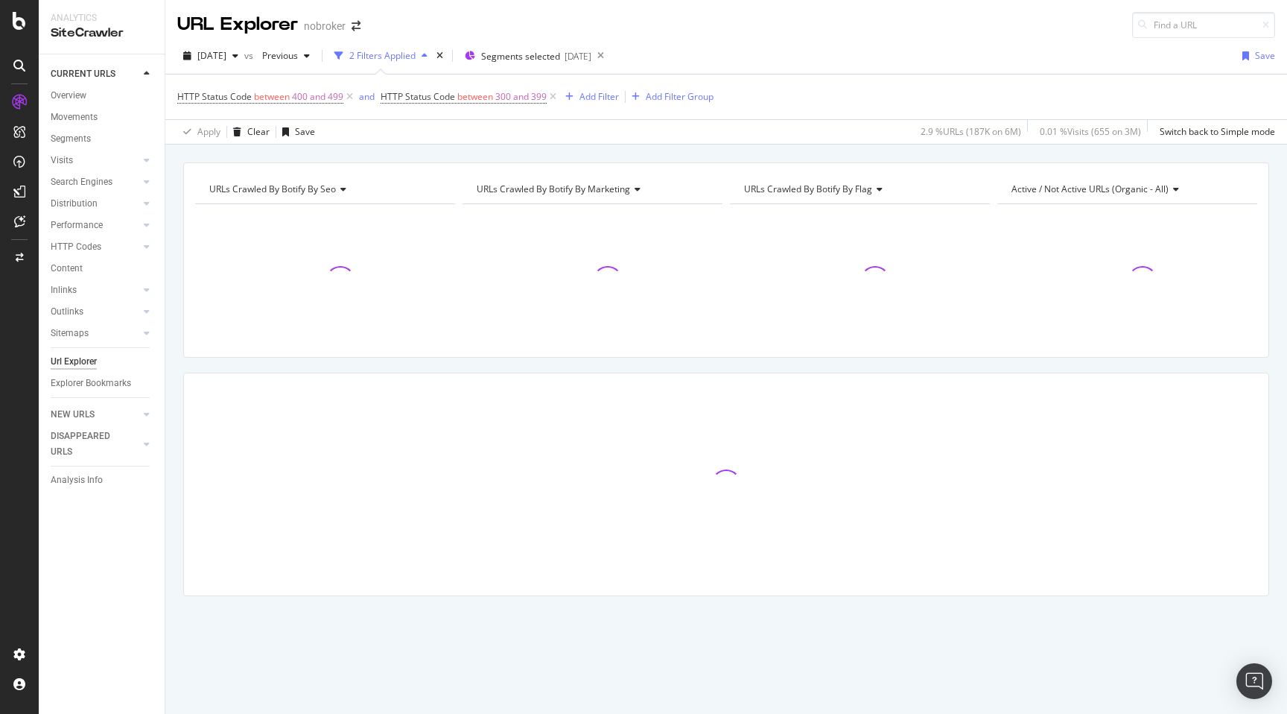
click at [171, 309] on div "URLs Crawled By Botify By seo Chart (by Value) Table Expand Export as CSV Expor…" at bounding box center [726, 405] width 1122 height 486
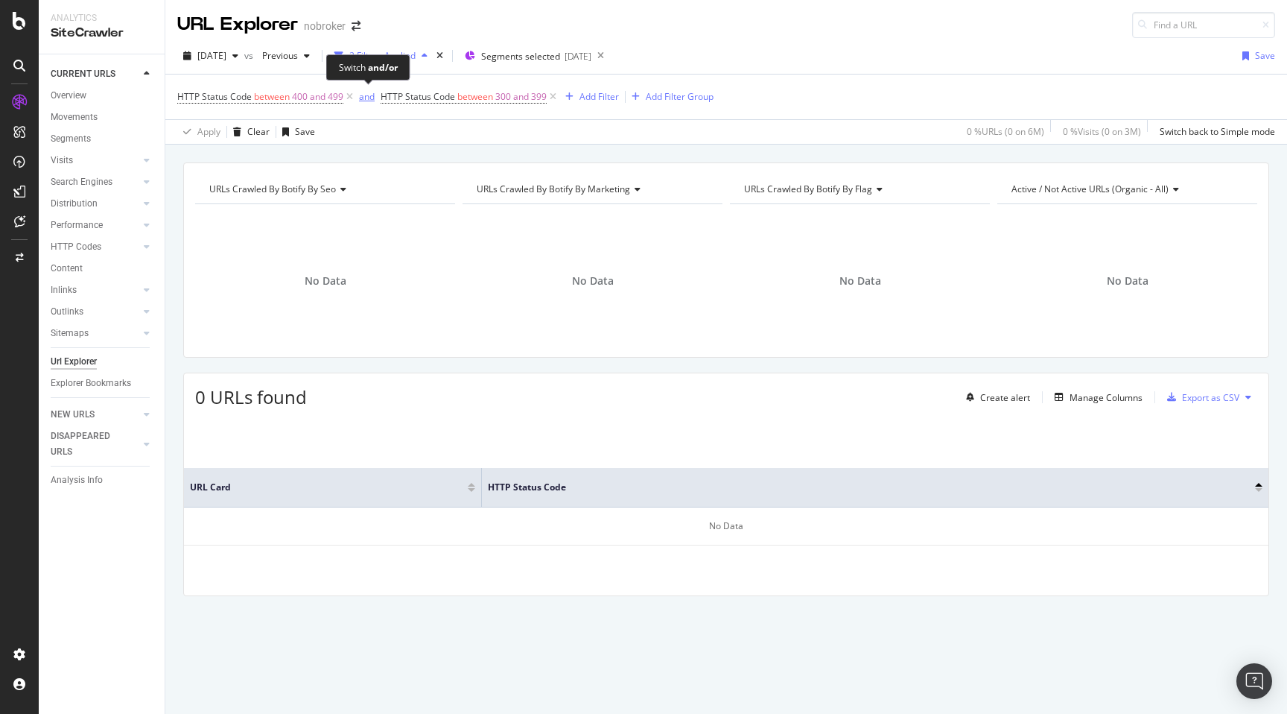
click at [363, 101] on div "and" at bounding box center [367, 96] width 16 height 13
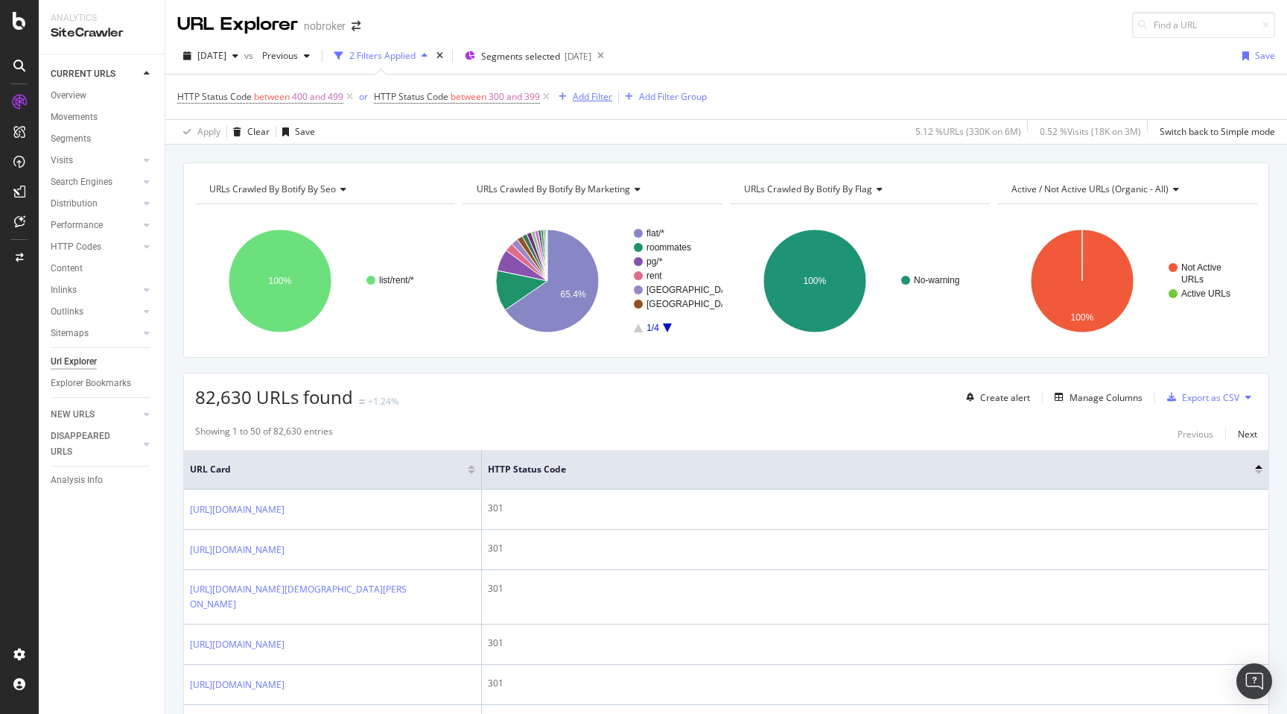
click at [585, 97] on div "Add Filter" at bounding box center [592, 96] width 39 height 13
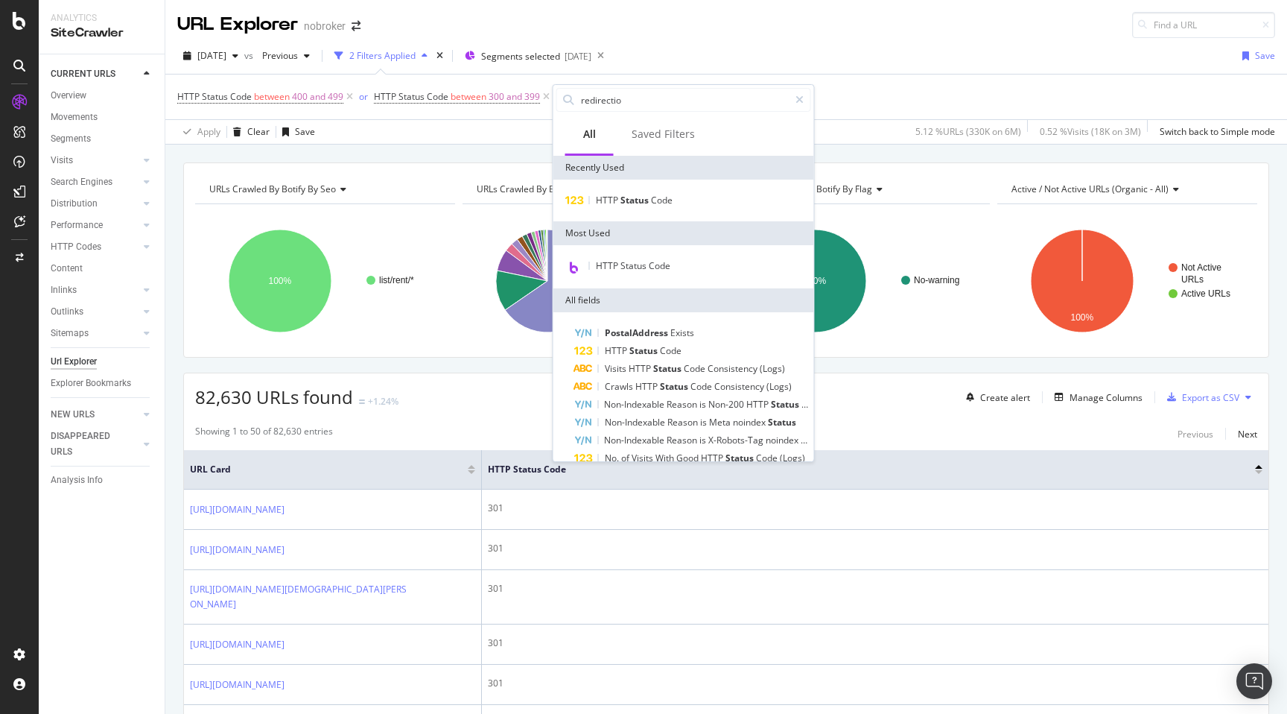
type input "redirection"
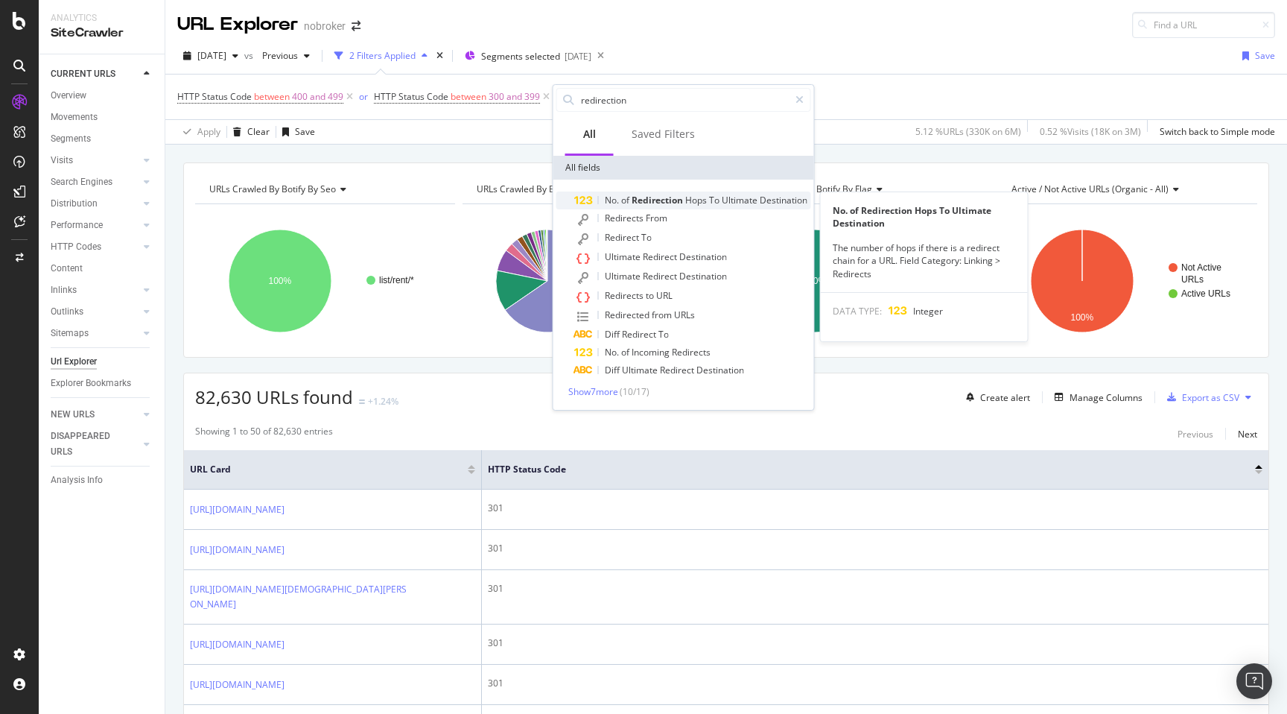
click at [693, 201] on span "Hops" at bounding box center [697, 200] width 24 height 13
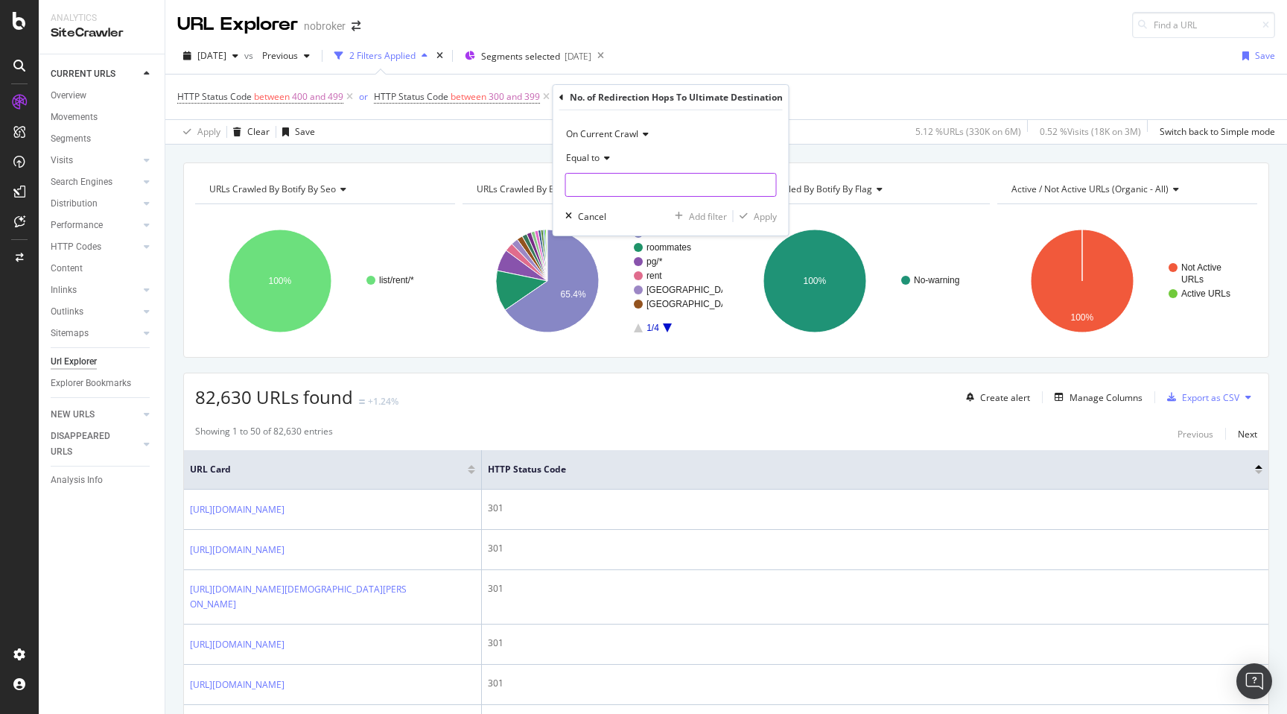
click at [609, 185] on input "number" at bounding box center [671, 185] width 212 height 24
click at [603, 161] on icon at bounding box center [605, 157] width 10 height 9
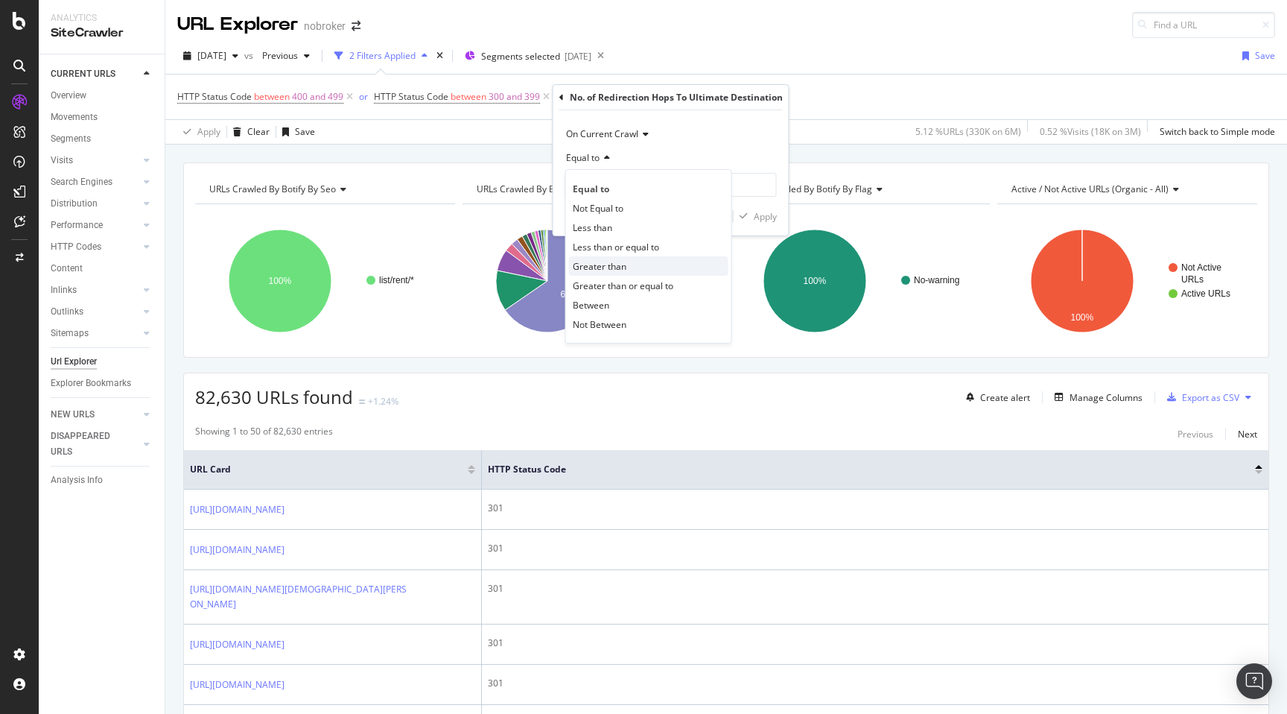
click at [617, 270] on span "Greater than" at bounding box center [600, 266] width 54 height 13
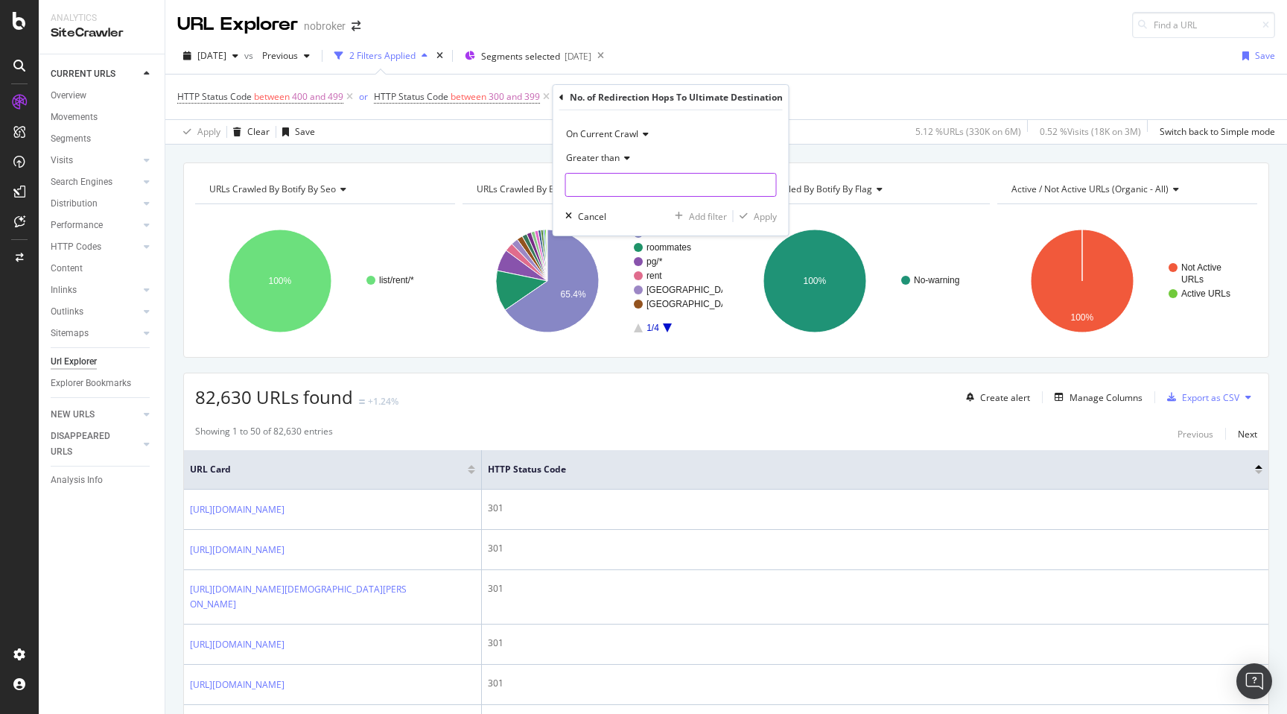
click at [597, 186] on input "number" at bounding box center [671, 185] width 212 height 24
type input "1"
click at [763, 215] on div "Apply" at bounding box center [765, 216] width 23 height 13
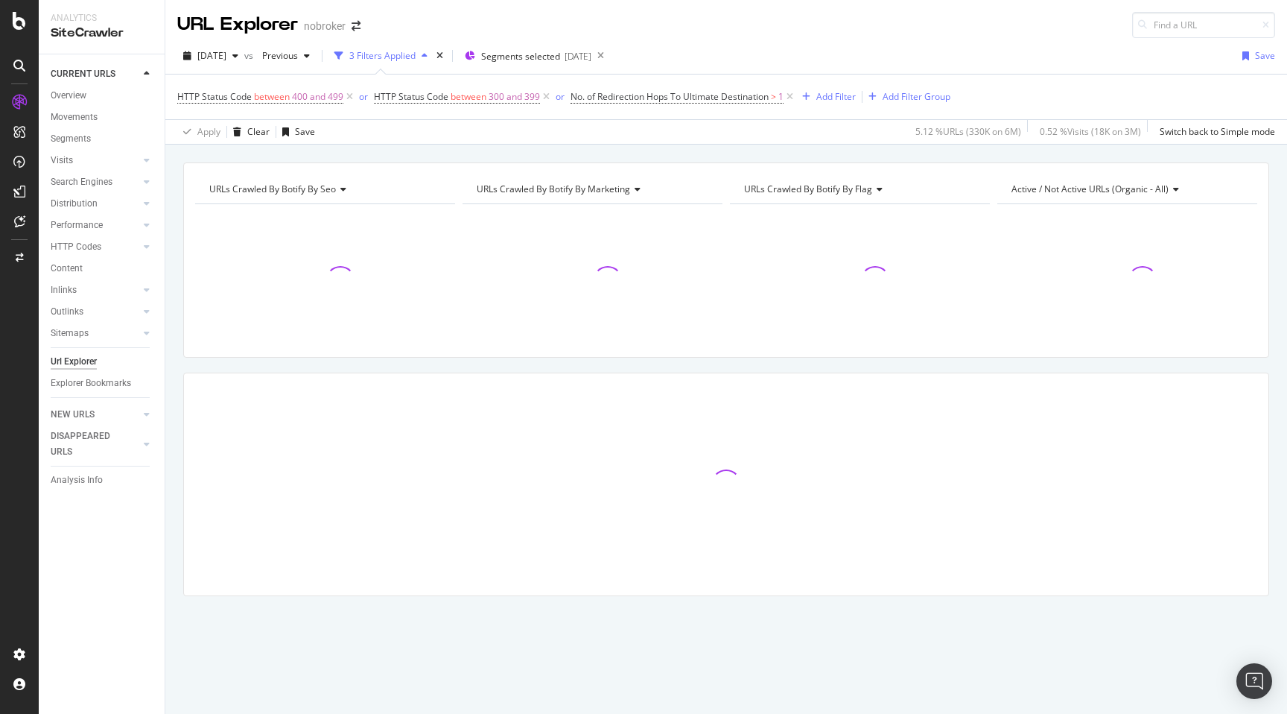
click at [177, 285] on div "URLs Crawled By Botify By seo Chart (by Value) Table Expand Export as CSV Expor…" at bounding box center [726, 405] width 1122 height 486
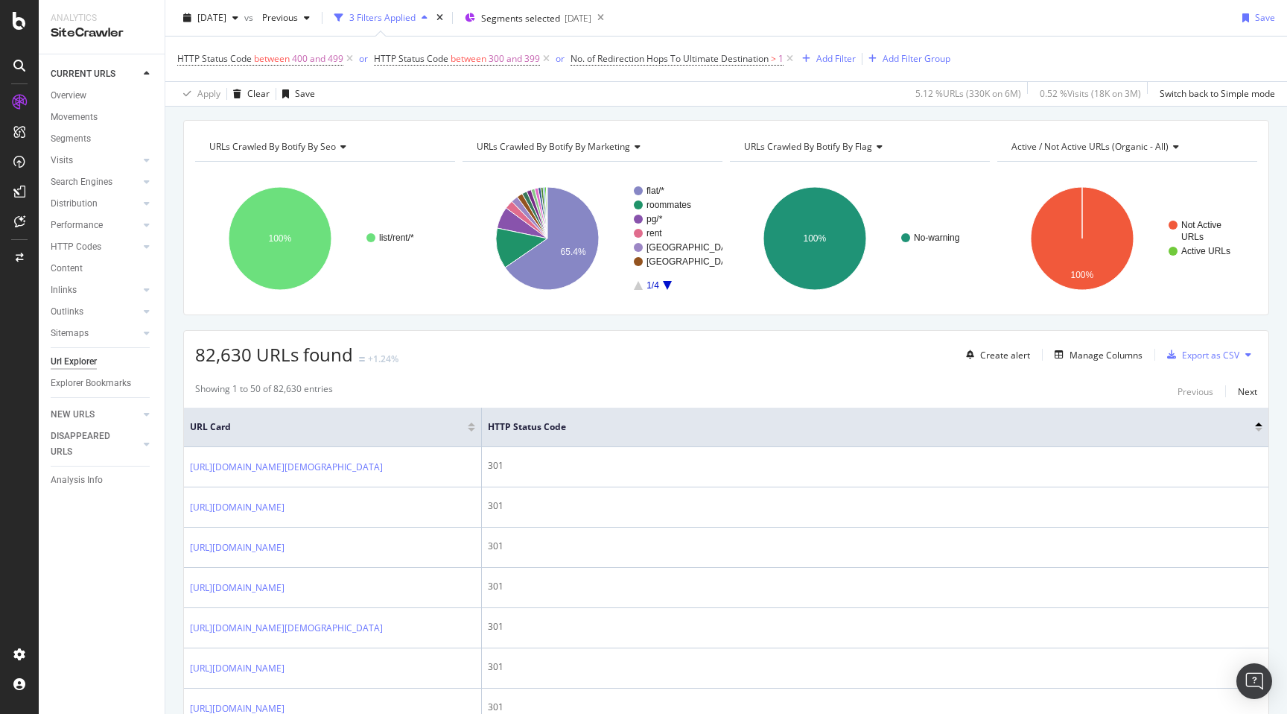
scroll to position [45, 0]
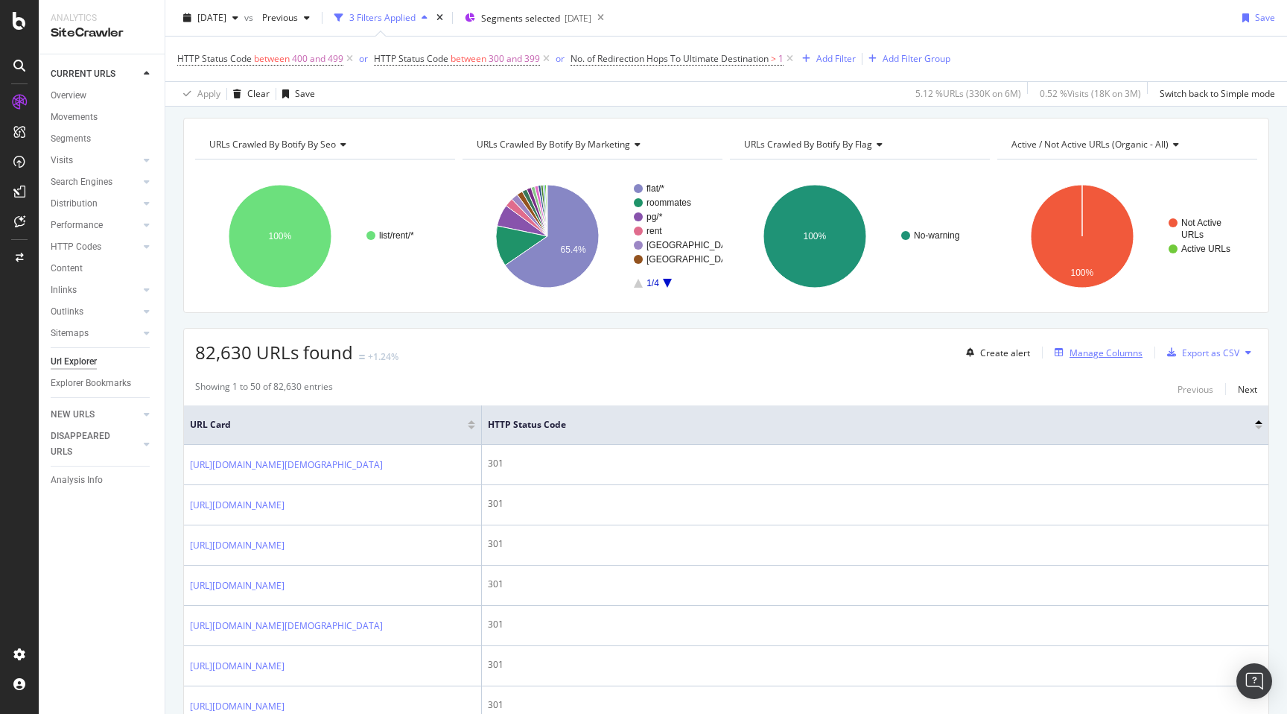
click at [1114, 360] on div "Manage Columns" at bounding box center [1096, 352] width 94 height 16
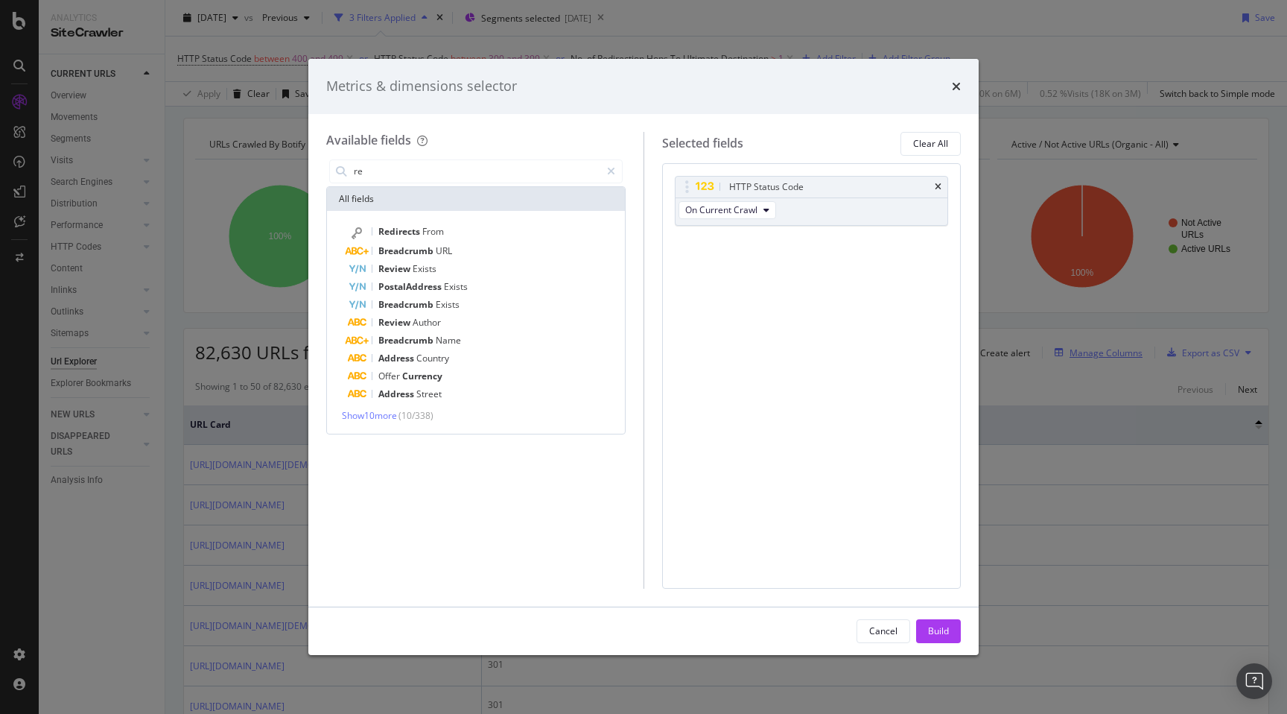
type input "r"
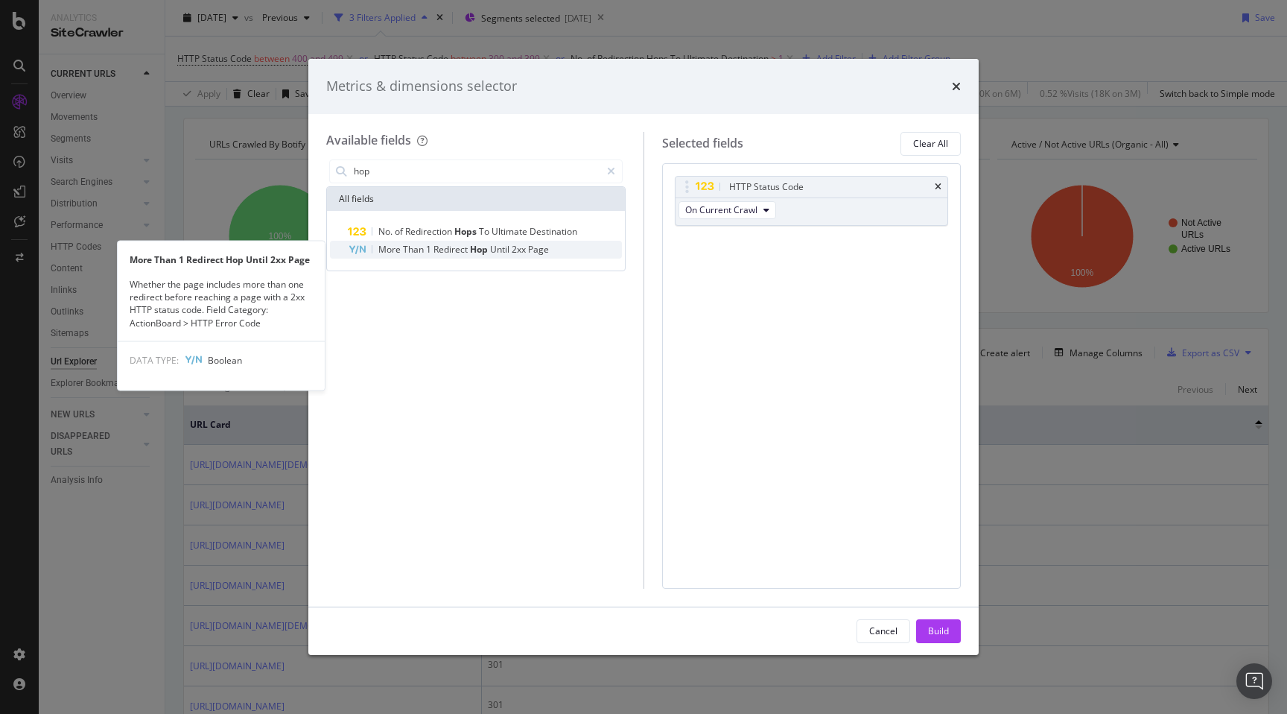
type input "hop"
click at [471, 245] on span "Hop" at bounding box center [480, 249] width 20 height 13
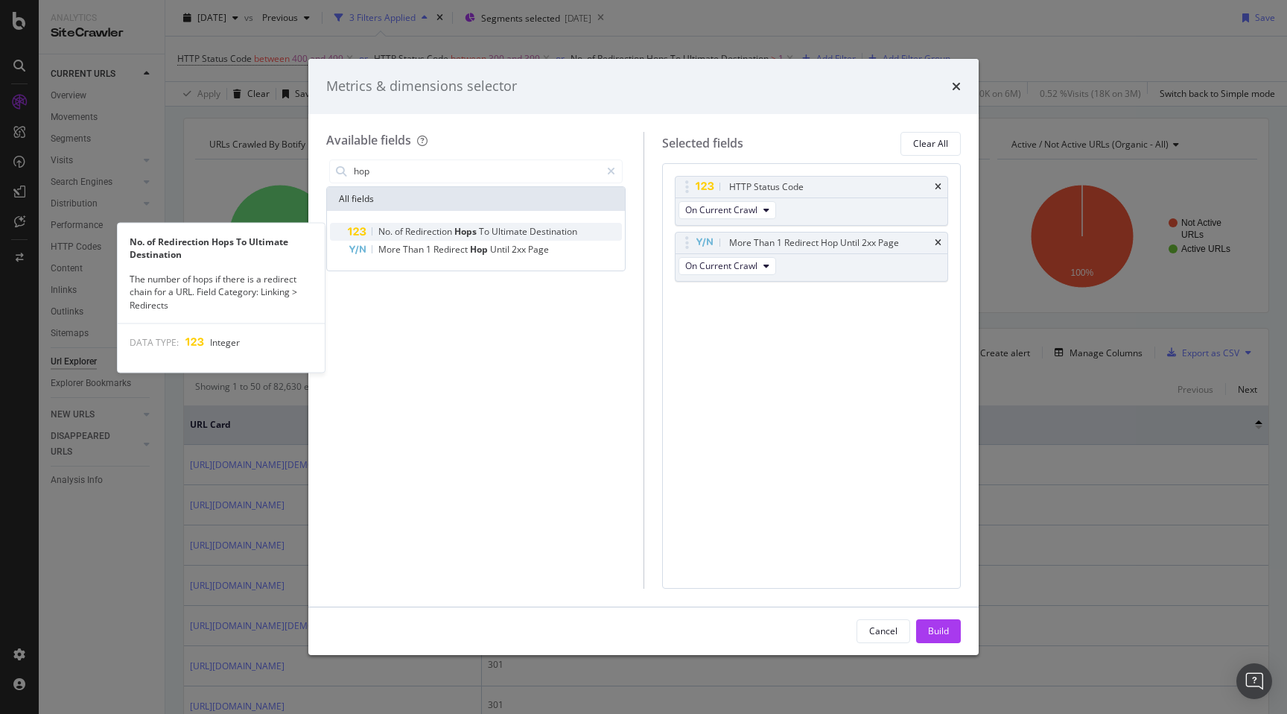
click at [474, 229] on span "Hops" at bounding box center [466, 231] width 25 height 13
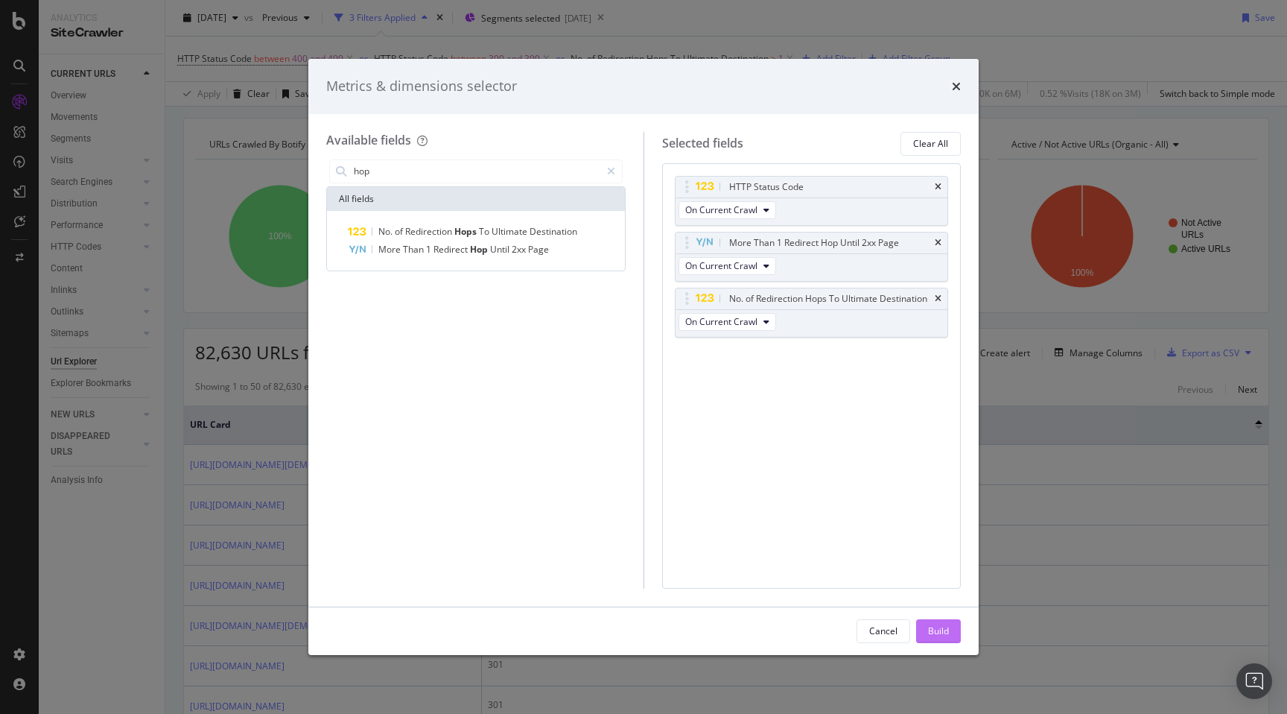
click at [952, 638] on button "Build" at bounding box center [938, 631] width 45 height 24
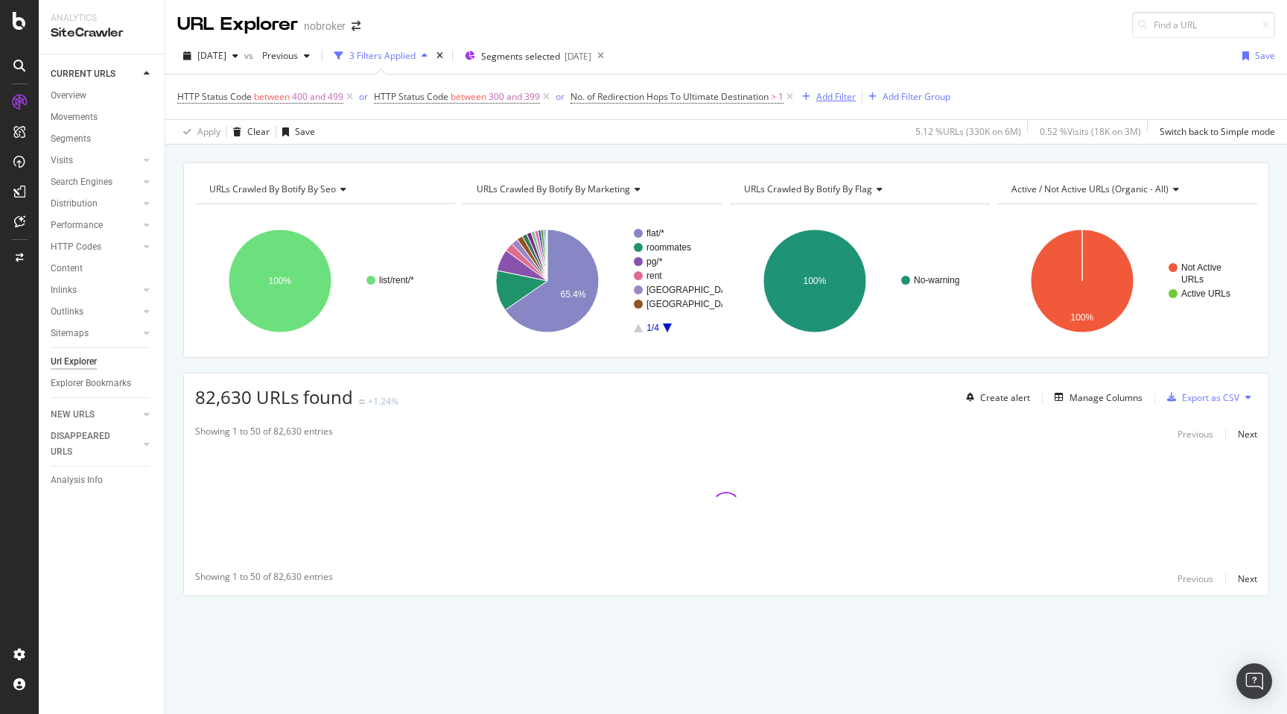
click at [836, 96] on div "Add Filter" at bounding box center [835, 96] width 39 height 13
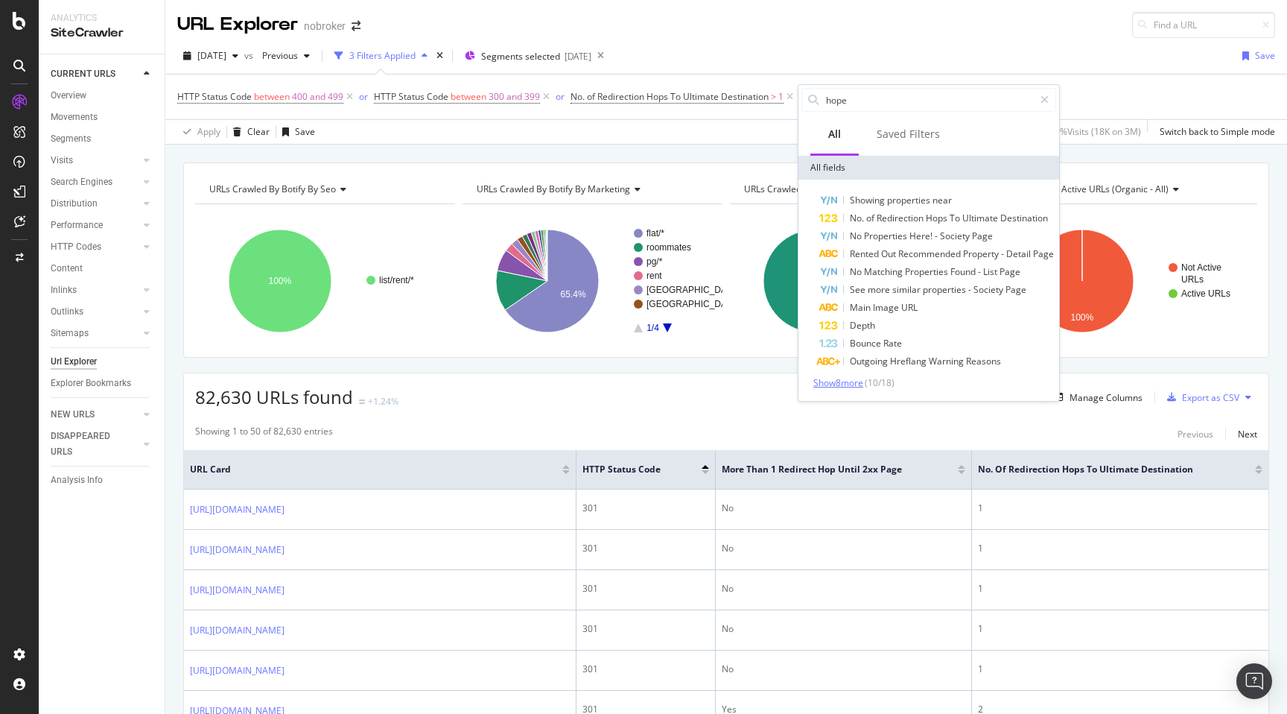
type input "hope"
click at [863, 383] on span "Show 8 more" at bounding box center [838, 382] width 50 height 13
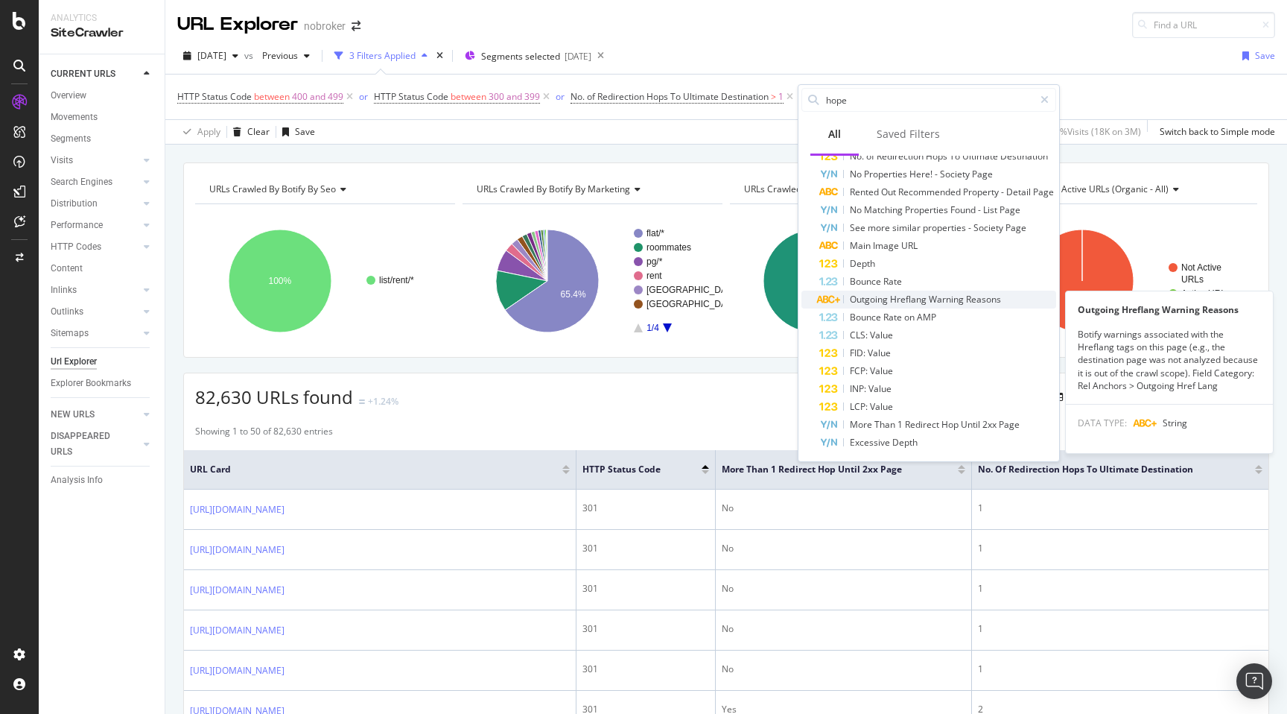
scroll to position [64, 0]
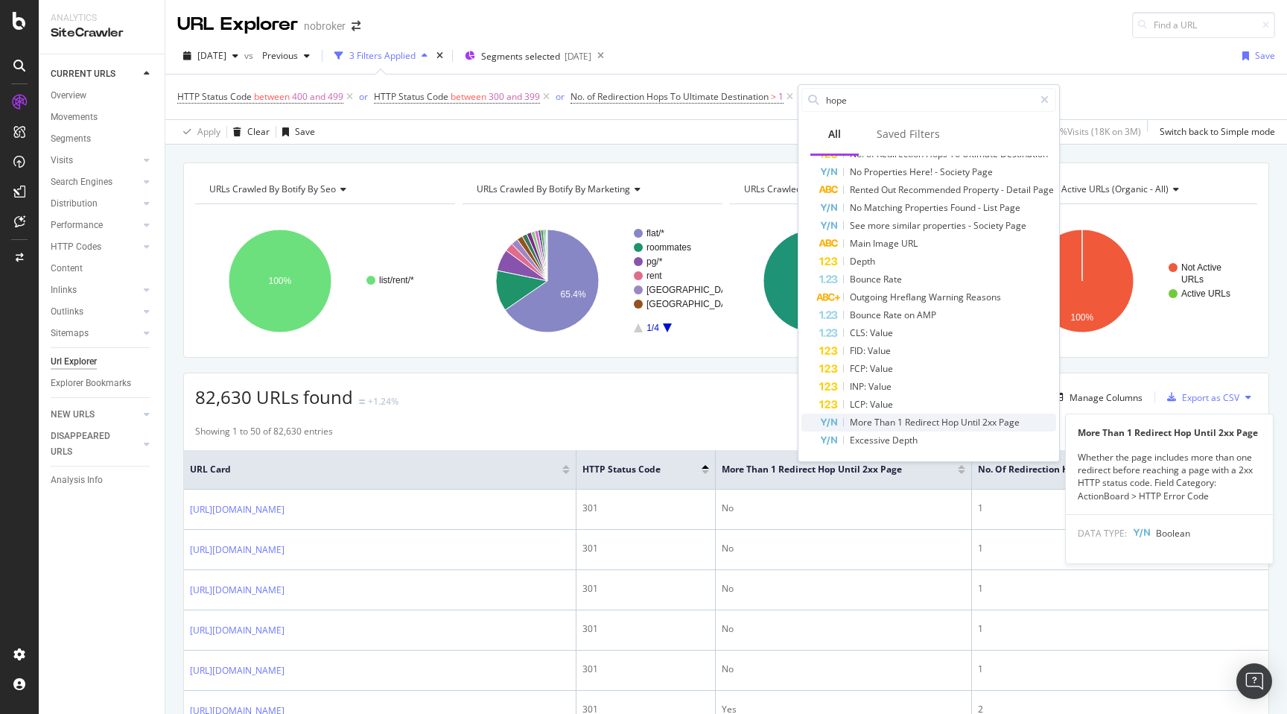
click at [932, 425] on span "Redirect" at bounding box center [923, 422] width 36 height 13
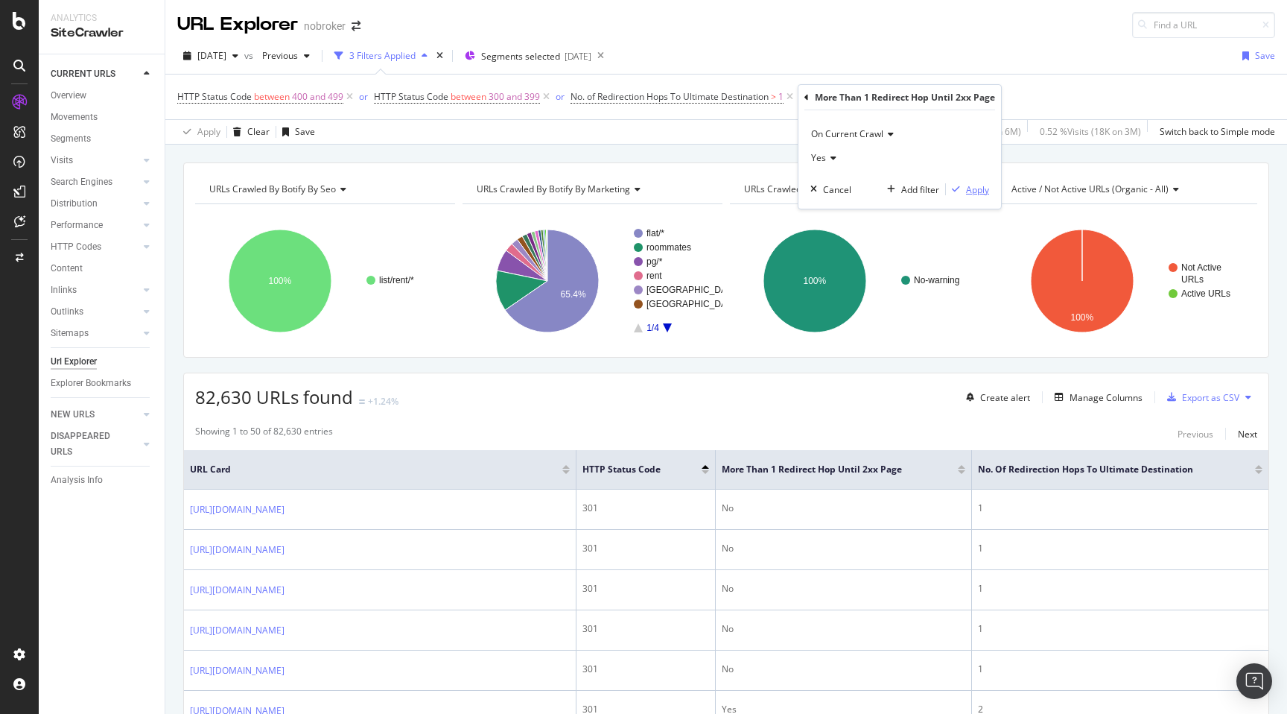
click at [976, 191] on div "Apply" at bounding box center [977, 189] width 23 height 13
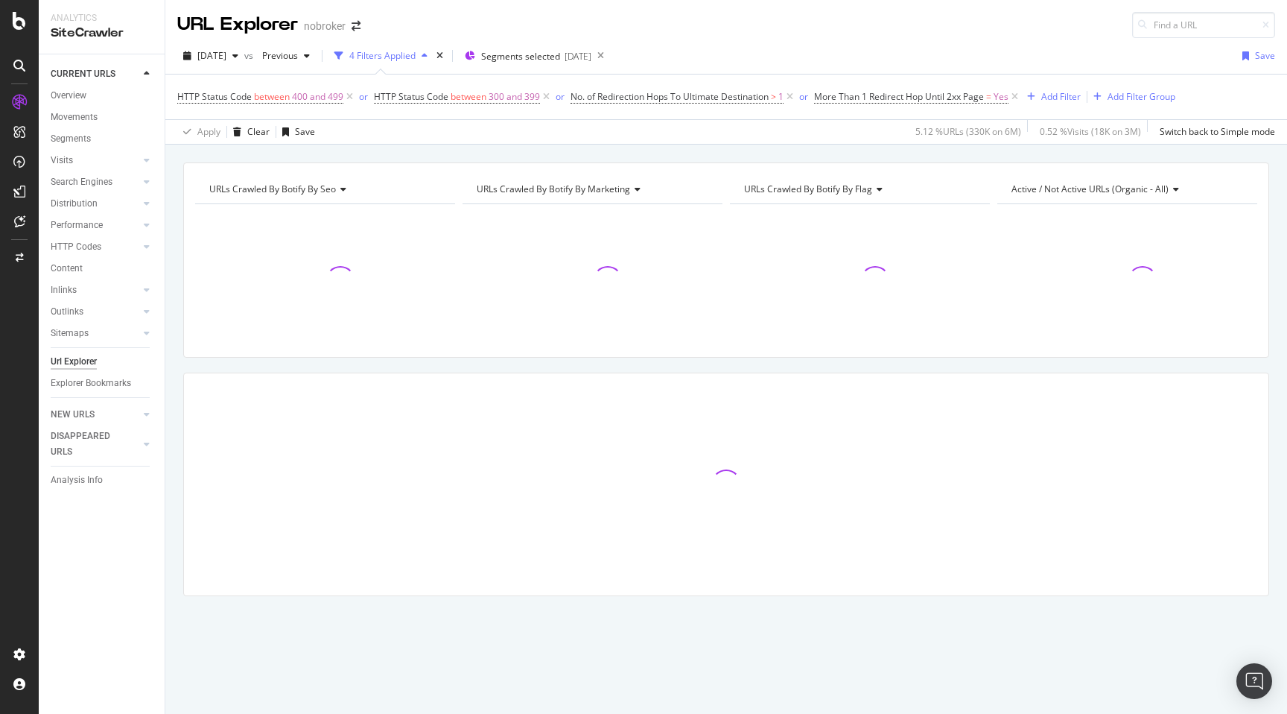
click at [175, 345] on div "URLs Crawled By Botify By seo Chart (by Value) Table Expand Export as CSV Expor…" at bounding box center [726, 405] width 1122 height 486
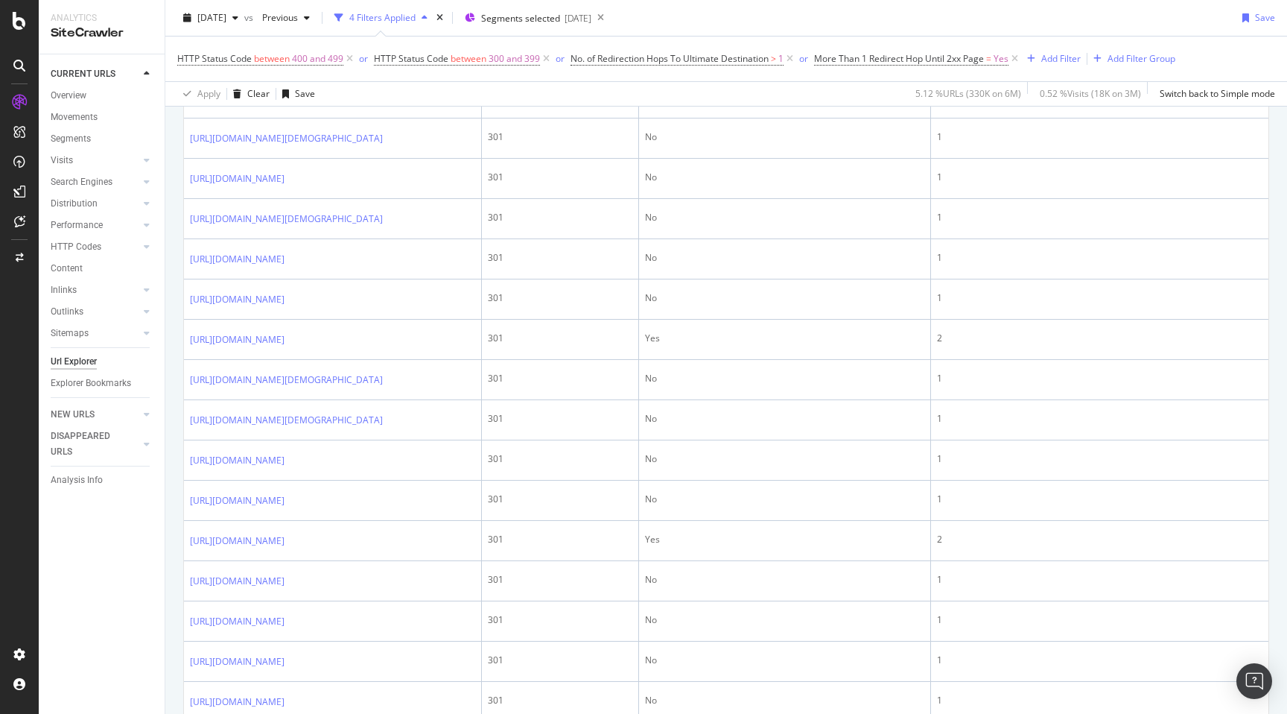
scroll to position [1105, 0]
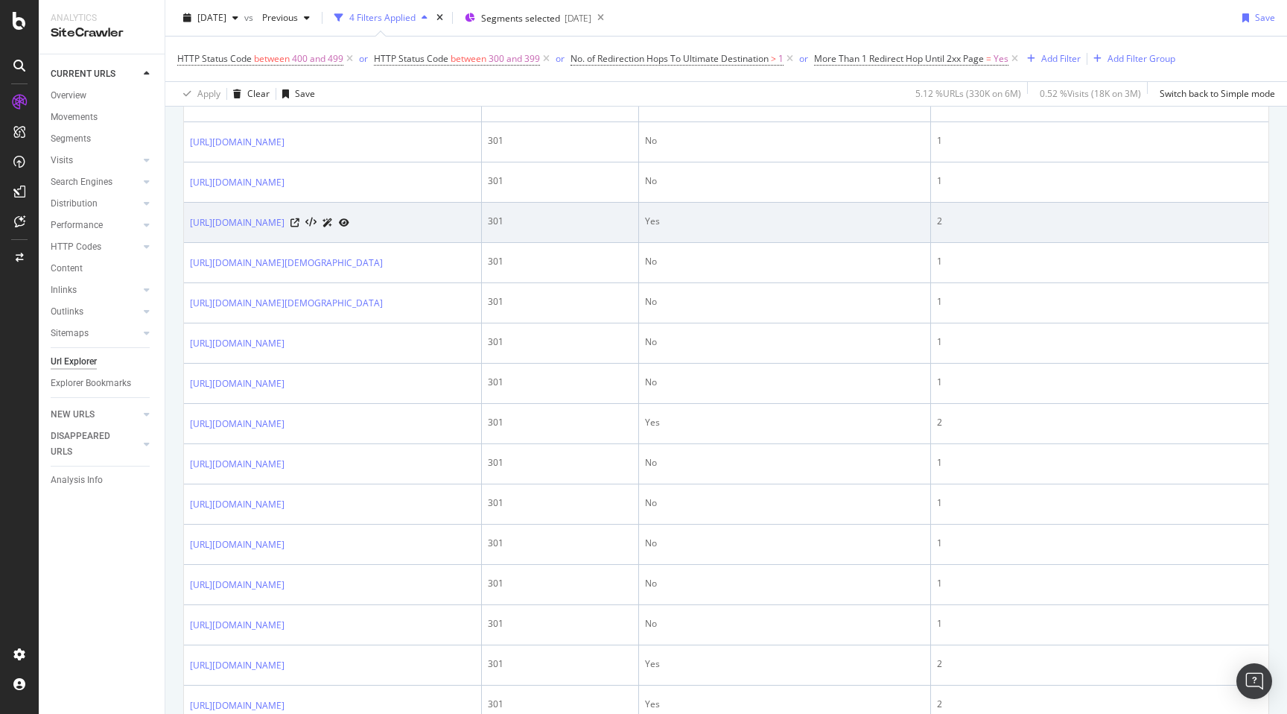
click at [185, 243] on td "https://www.nobroker.in/flats-for-rent-in-sector_13,_rohini_delhi" at bounding box center [333, 223] width 298 height 40
copy div "https://www.nobroker.in/flats-for-rent-in-sector_13,_rohini_delhi"
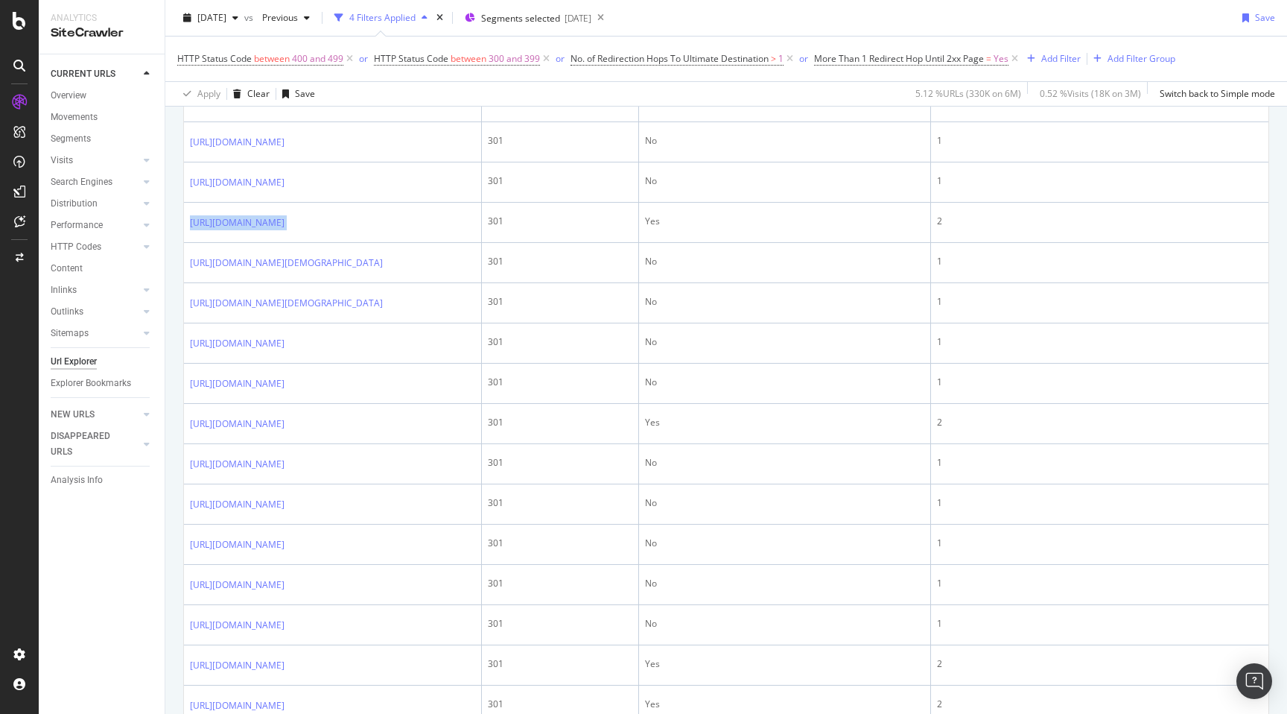
click at [174, 459] on div "URLs Crawled By Botify By seo Chart (by Value) Table Expand Export as CSV Expor…" at bounding box center [726, 276] width 1122 height 2438
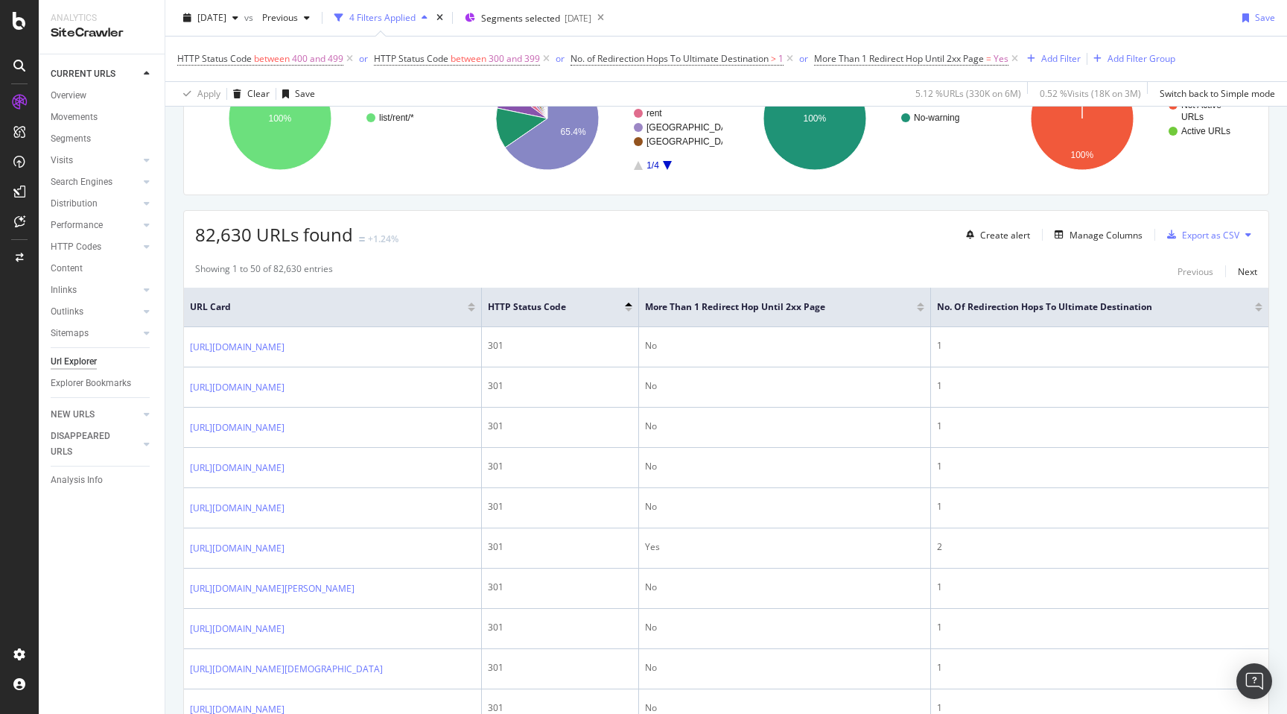
scroll to position [0, 0]
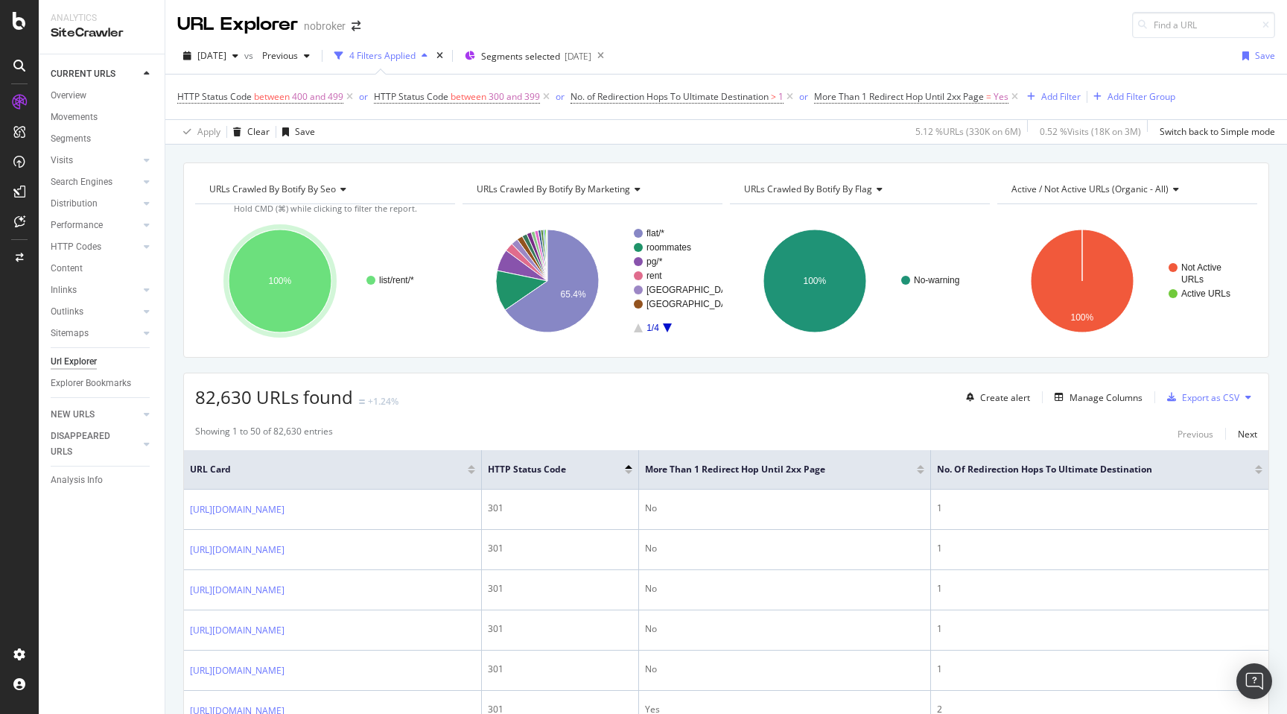
click at [149, 288] on icon at bounding box center [147, 289] width 6 height 9
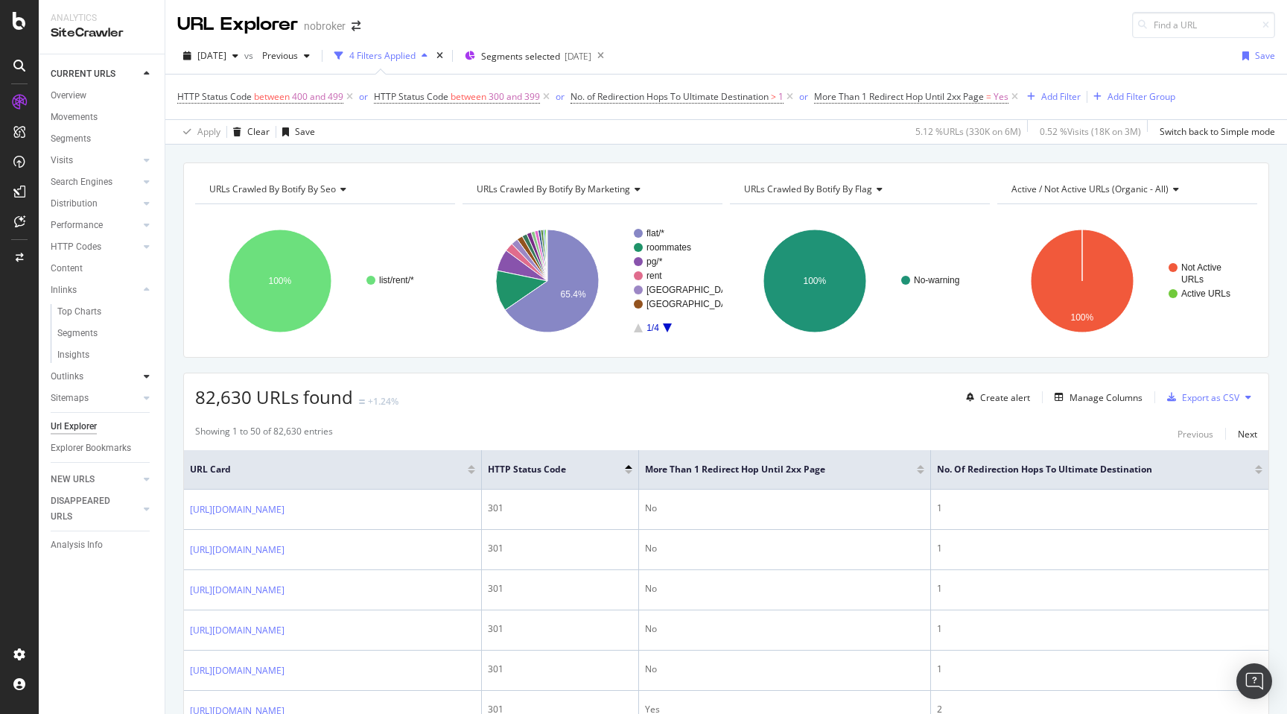
click at [148, 375] on icon at bounding box center [147, 376] width 6 height 9
click at [145, 245] on icon at bounding box center [147, 246] width 6 height 9
click at [147, 224] on icon at bounding box center [147, 224] width 6 height 9
click at [83, 288] on div "Insights" at bounding box center [73, 290] width 32 height 16
